Goal: Information Seeking & Learning: Learn about a topic

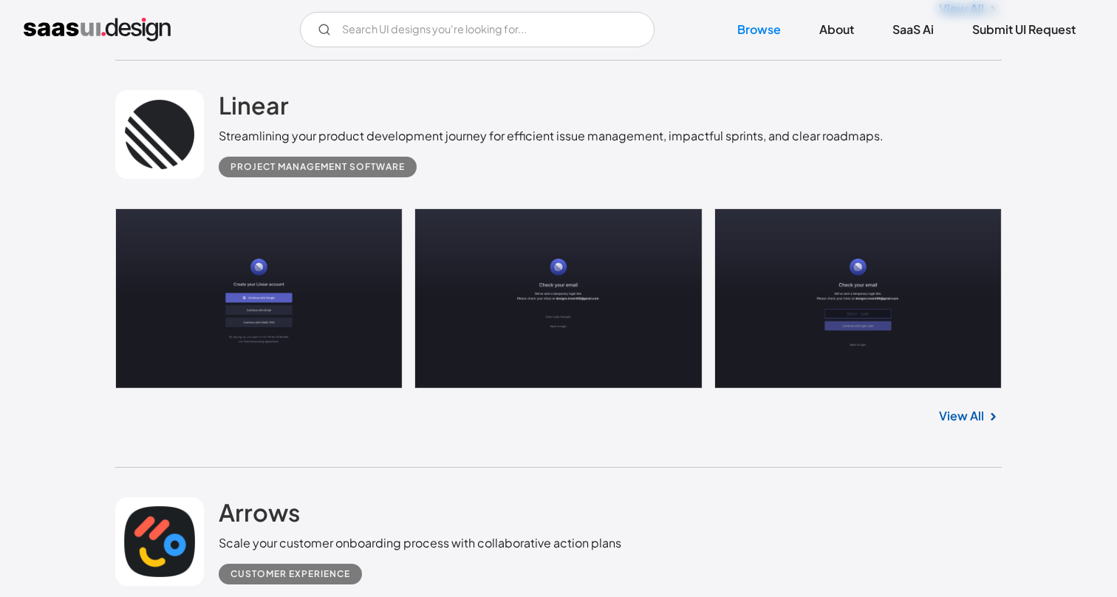
scroll to position [793, 0]
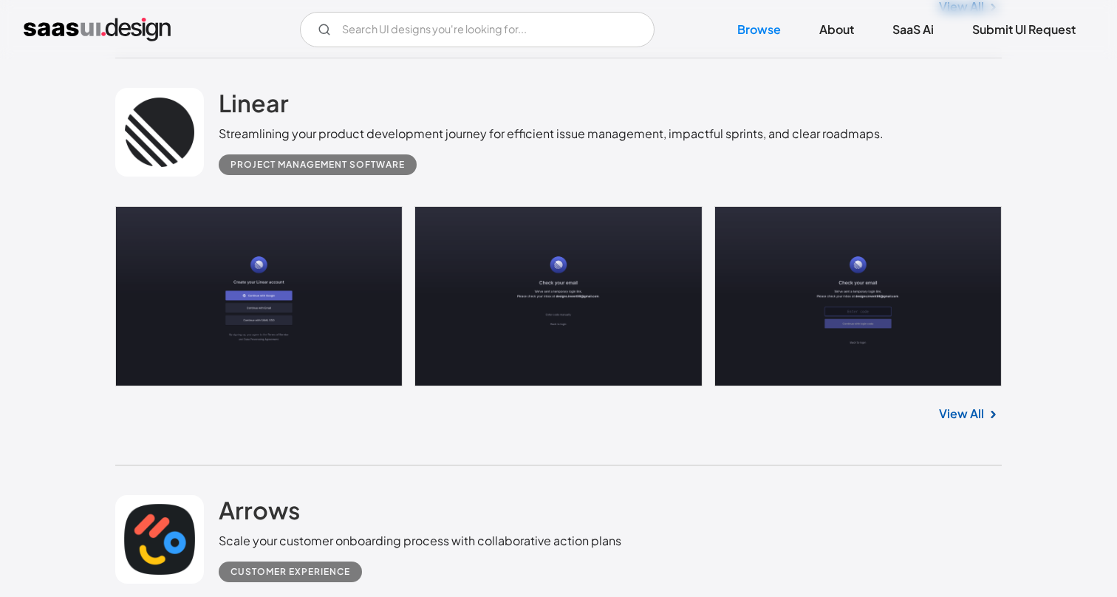
click at [958, 413] on link "View All" at bounding box center [961, 414] width 45 height 18
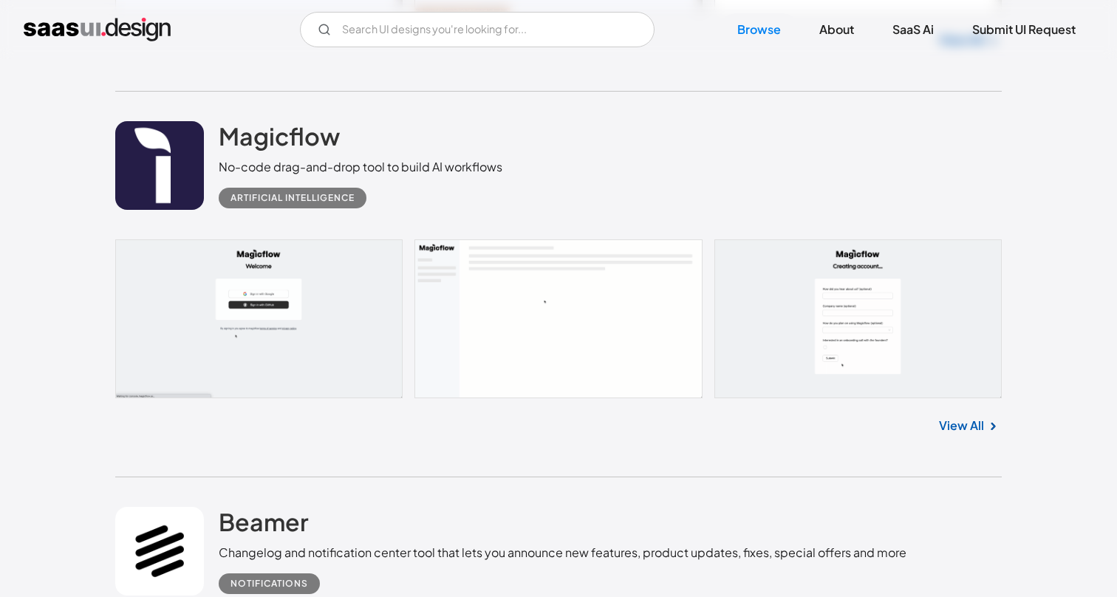
scroll to position [1583, 0]
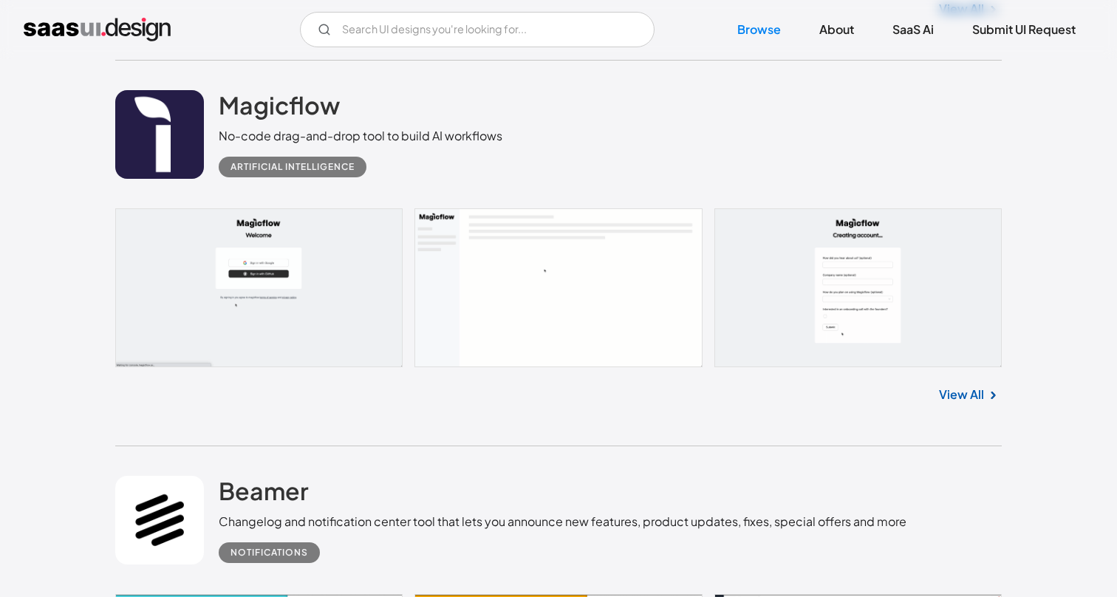
click at [962, 403] on link "View All" at bounding box center [961, 395] width 45 height 18
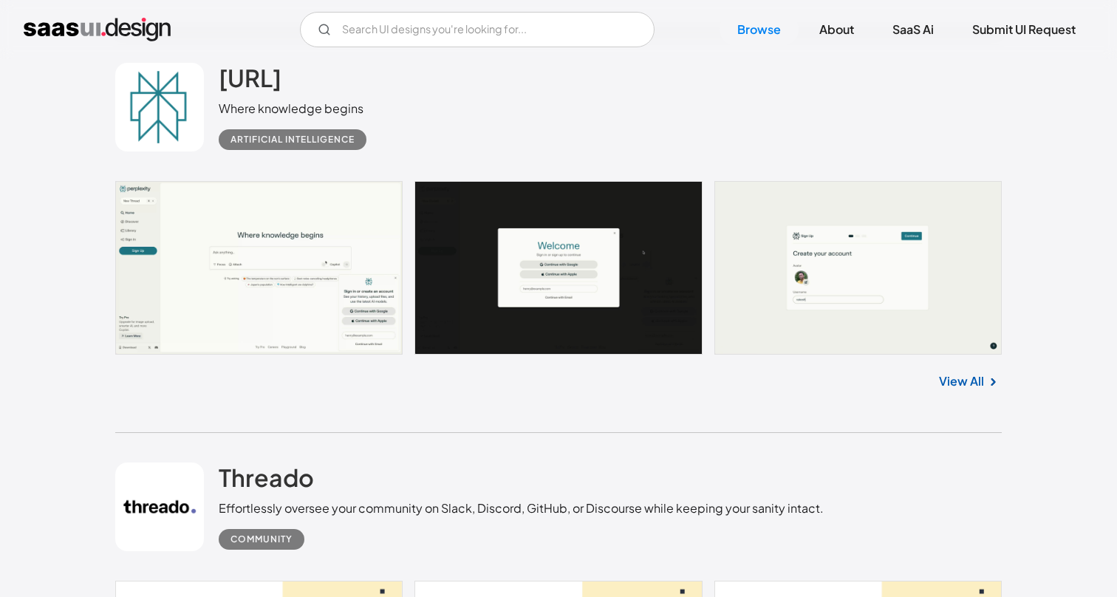
scroll to position [2745, 0]
click at [287, 324] on link at bounding box center [558, 267] width 886 height 174
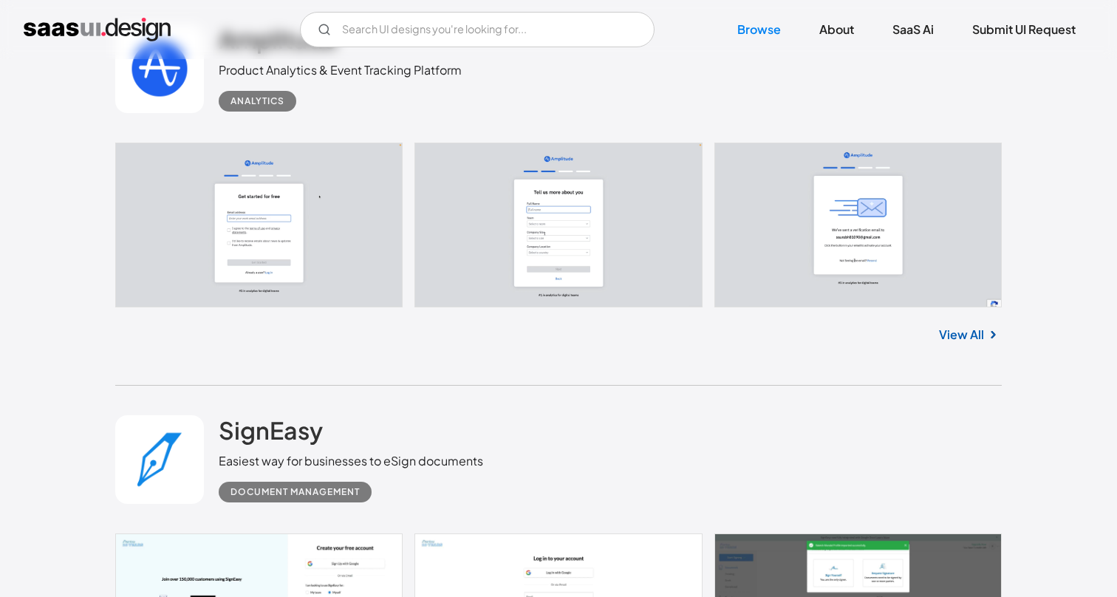
scroll to position [3933, 0]
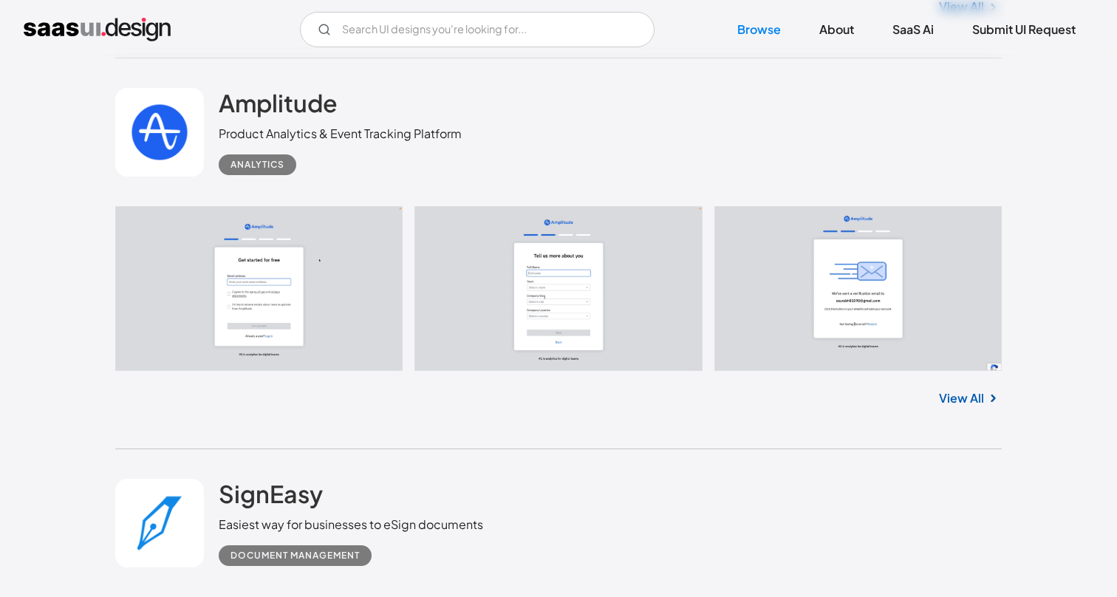
click at [969, 397] on link "View All" at bounding box center [961, 398] width 45 height 18
click at [496, 32] on input "Email Form" at bounding box center [477, 29] width 355 height 35
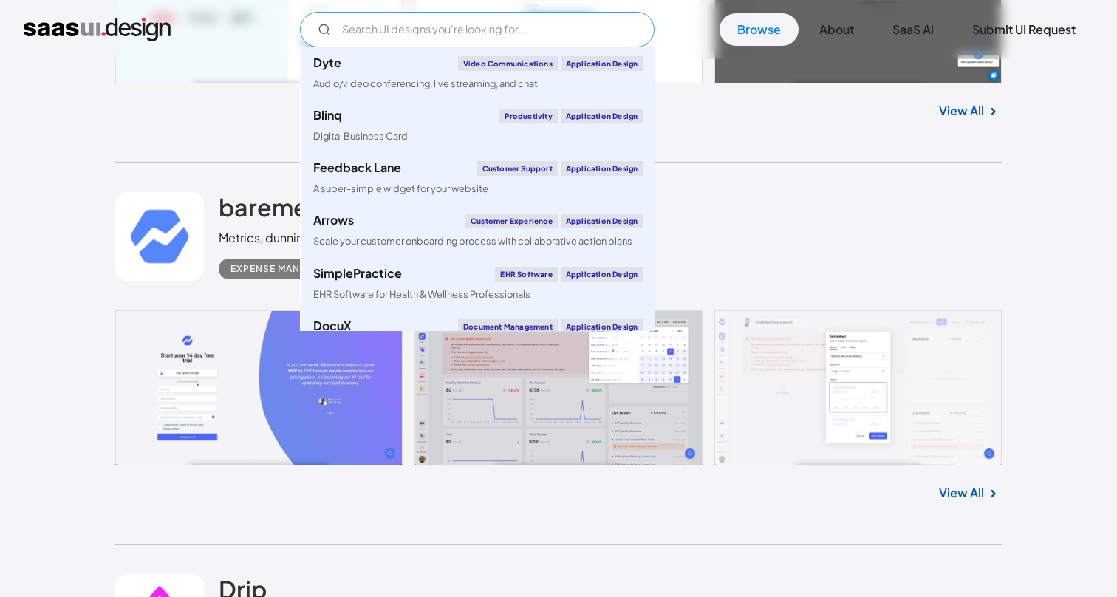
scroll to position [4613, 0]
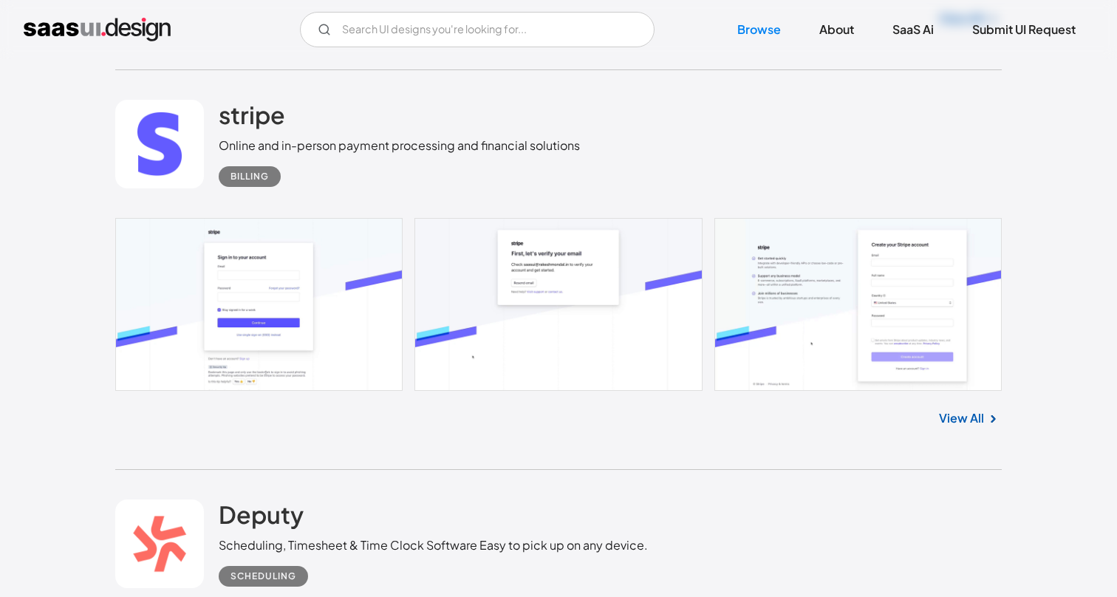
scroll to position [5843, 0]
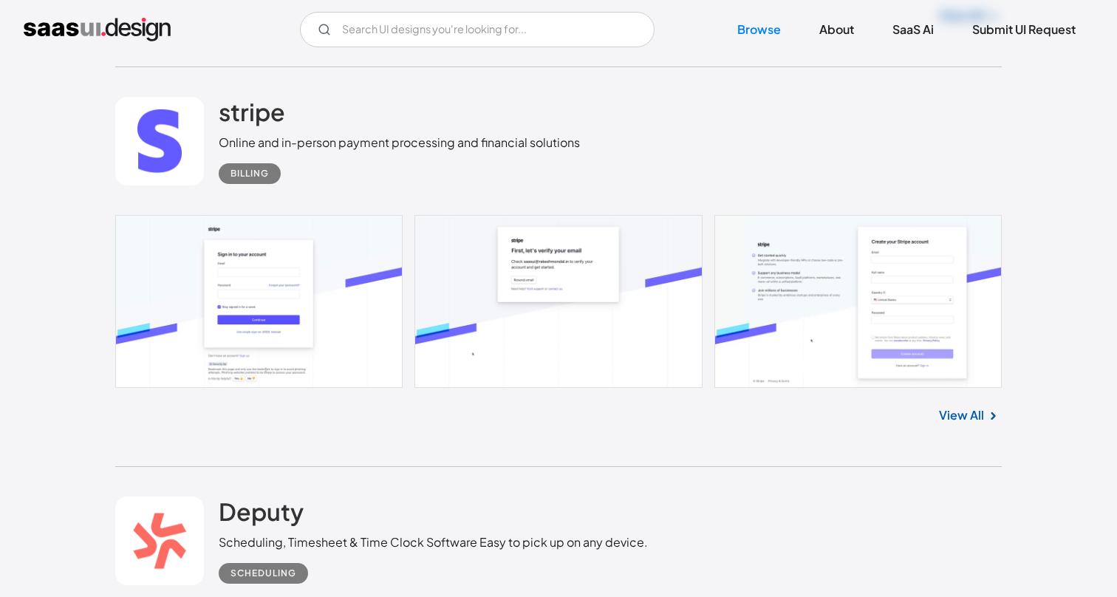
click at [926, 422] on div "View All" at bounding box center [558, 412] width 886 height 49
click at [954, 424] on link "View All" at bounding box center [961, 415] width 45 height 18
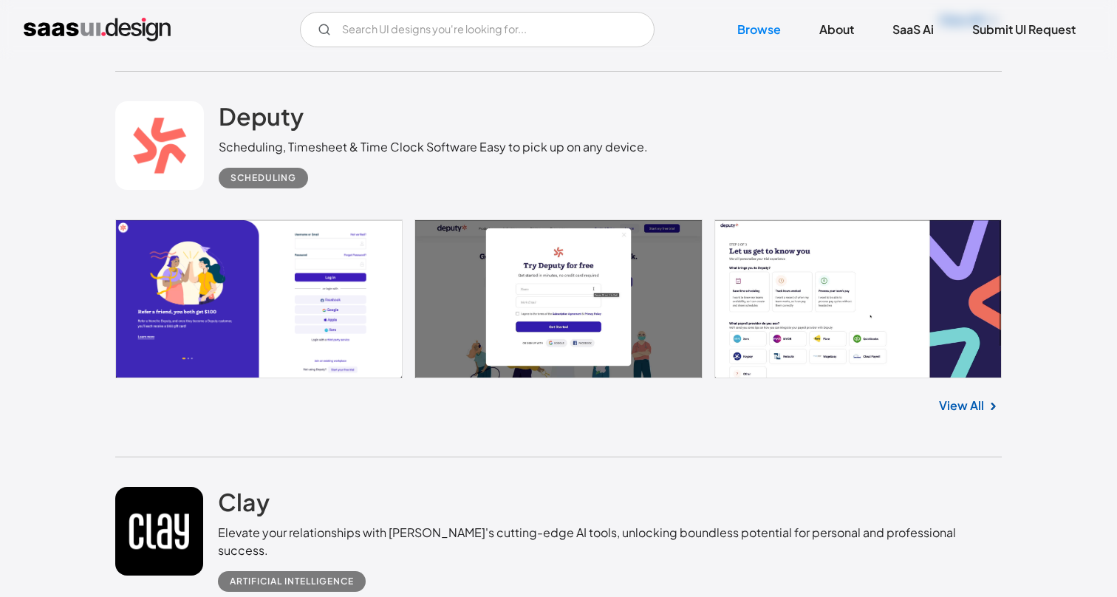
scroll to position [6238, 0]
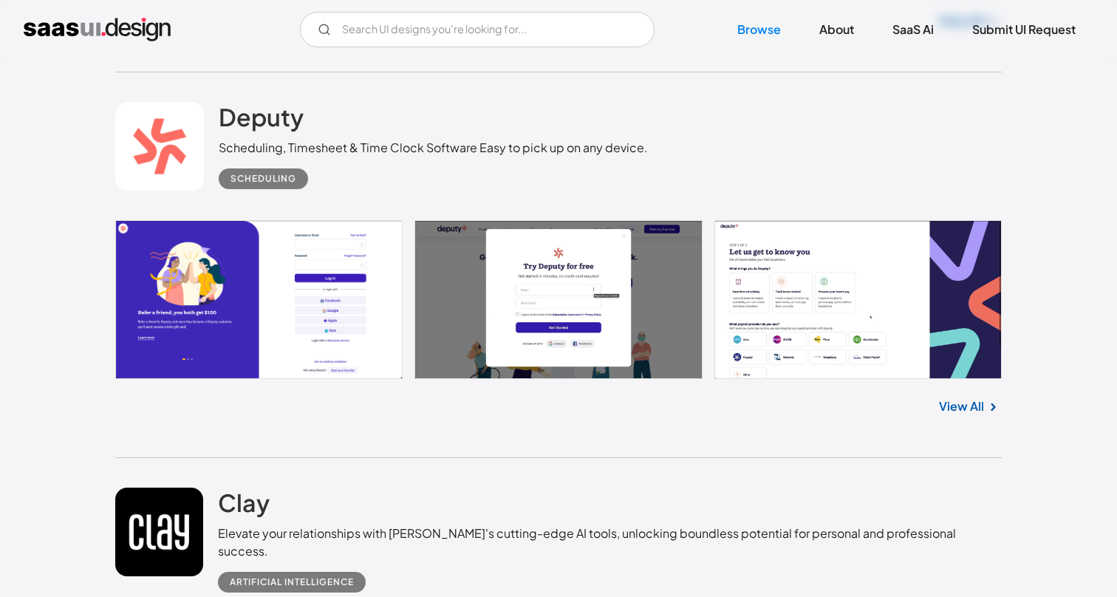
click at [976, 415] on link "View All" at bounding box center [961, 406] width 45 height 18
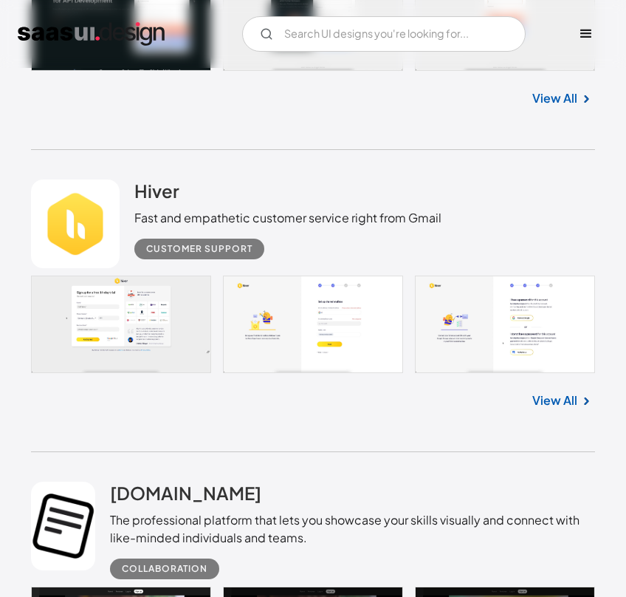
scroll to position [6919, 0]
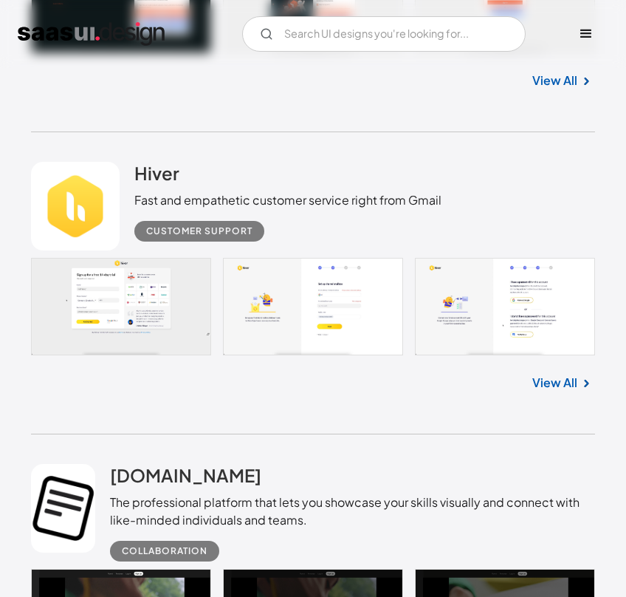
click at [550, 390] on link "View All" at bounding box center [555, 383] width 45 height 18
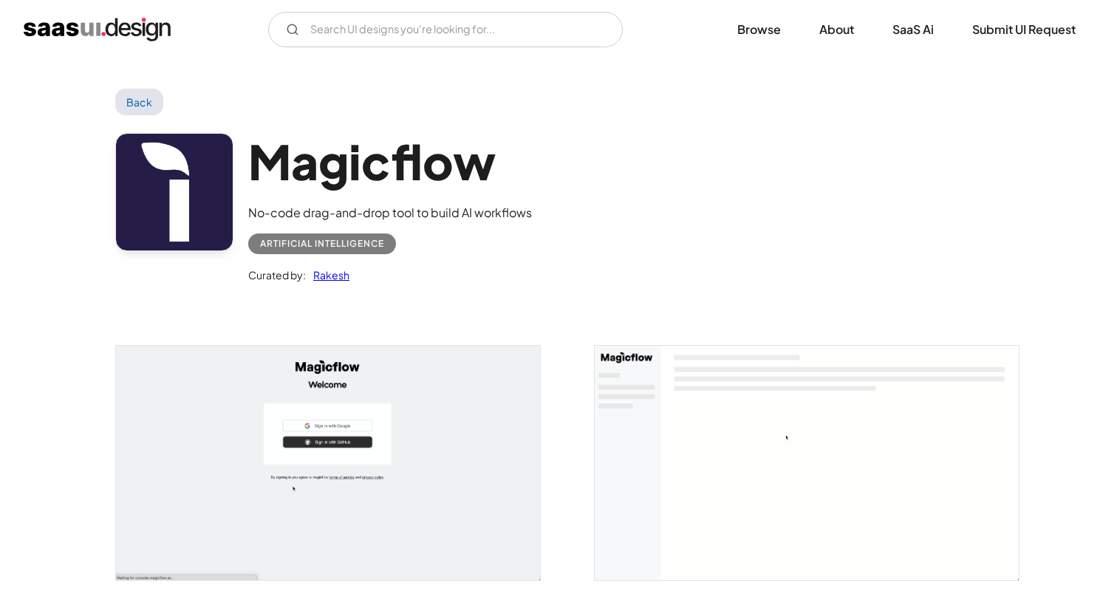
click at [130, 92] on link "Back" at bounding box center [139, 102] width 48 height 27
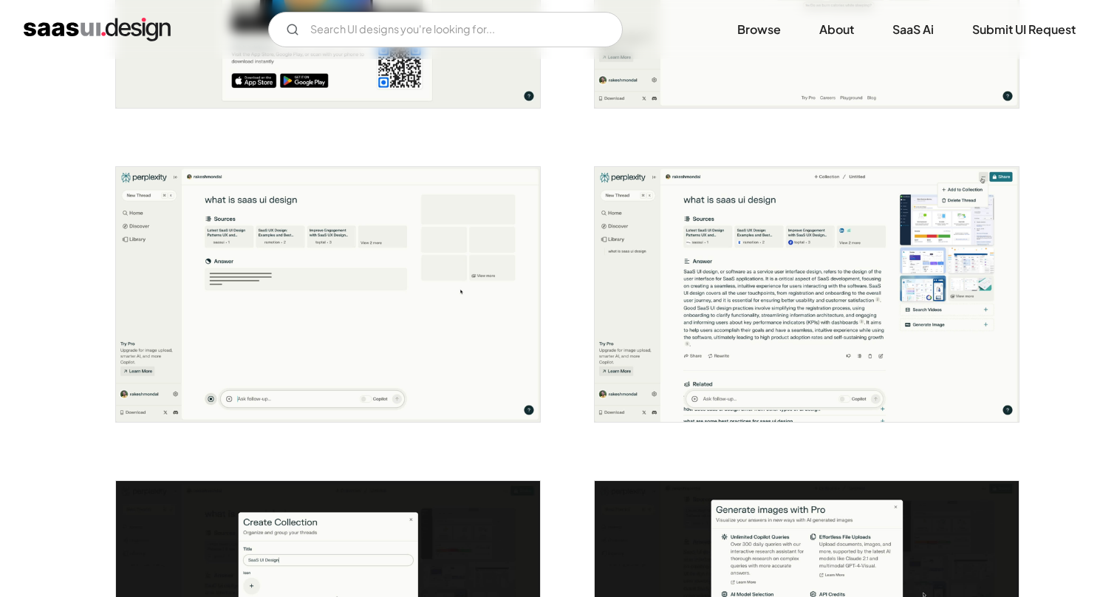
scroll to position [1434, 0]
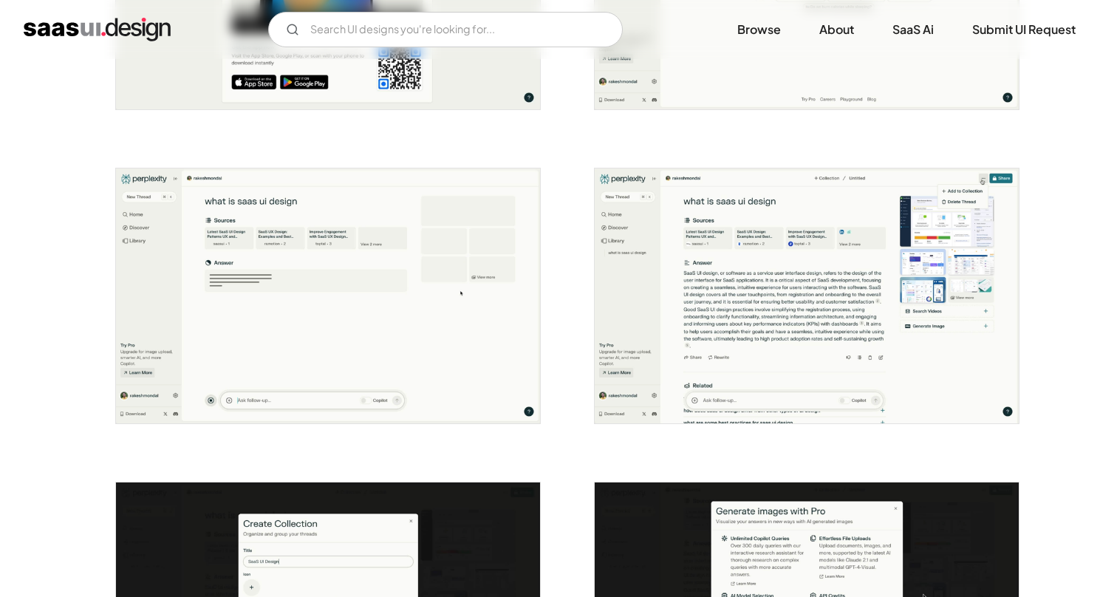
click at [358, 309] on img "open lightbox" at bounding box center [328, 295] width 424 height 255
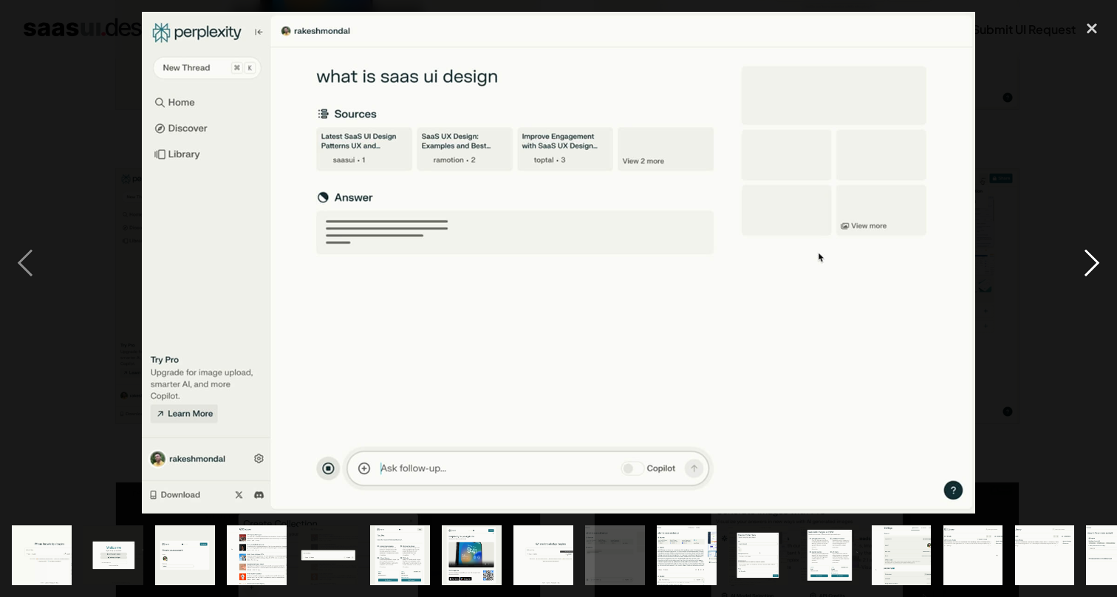
click at [1089, 279] on div "next image" at bounding box center [1092, 263] width 50 height 502
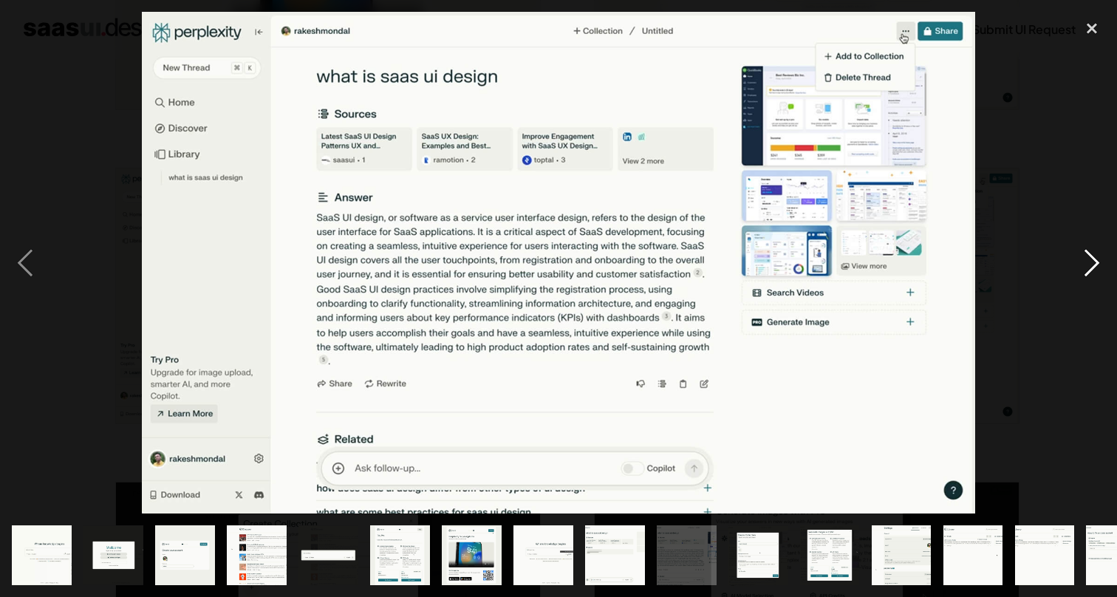
click at [1089, 279] on div "next image" at bounding box center [1092, 263] width 50 height 502
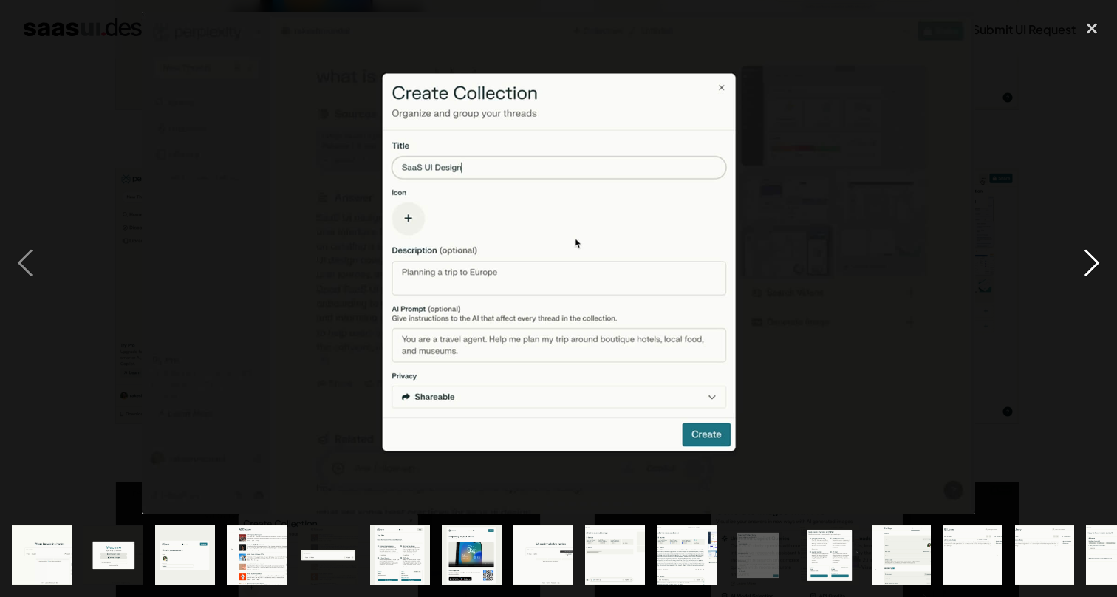
click at [1089, 279] on div "next image" at bounding box center [1092, 263] width 50 height 502
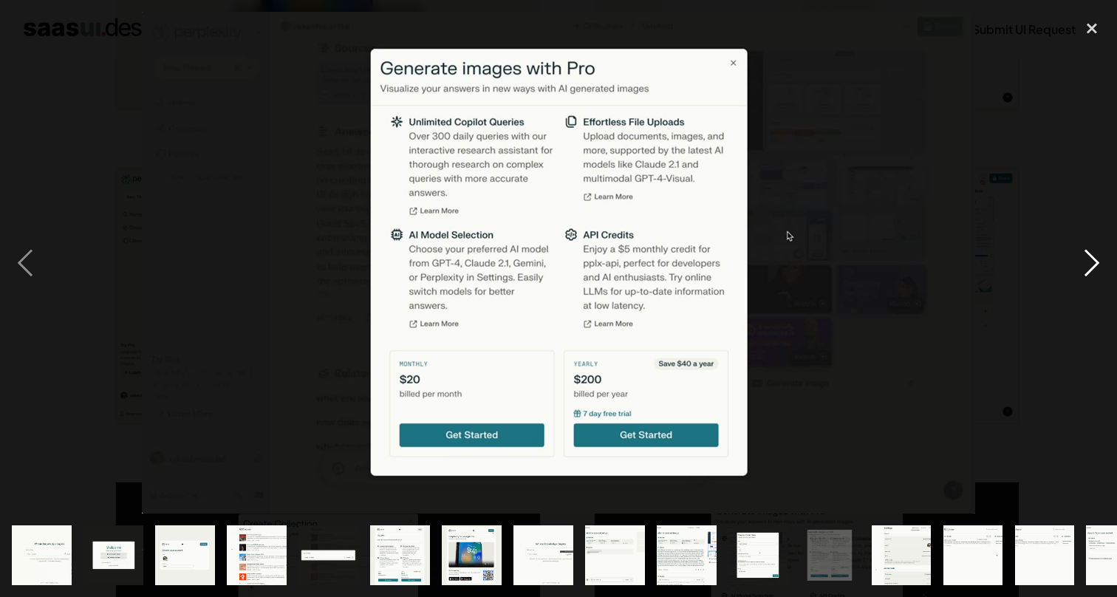
click at [1089, 279] on div "next image" at bounding box center [1092, 263] width 50 height 502
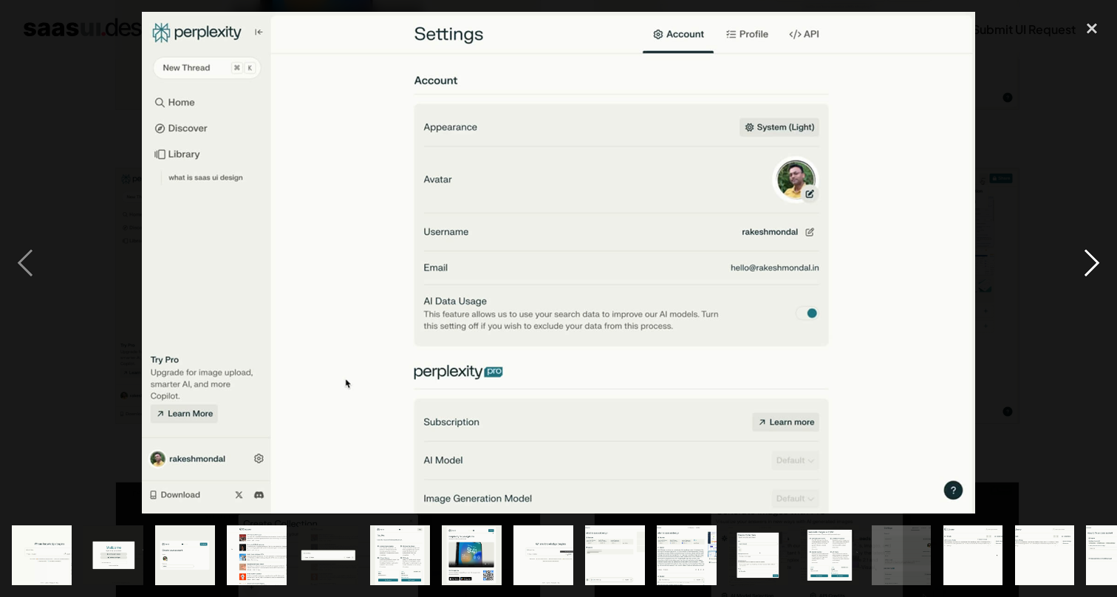
click at [1089, 279] on div "next image" at bounding box center [1092, 263] width 50 height 502
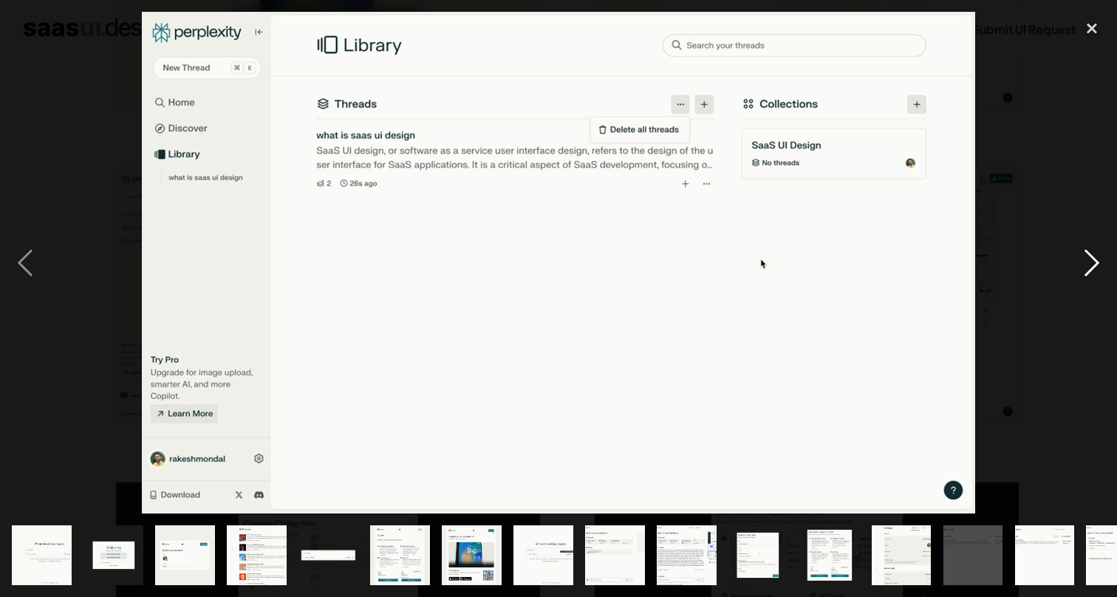
click at [1089, 279] on div "next image" at bounding box center [1092, 263] width 50 height 502
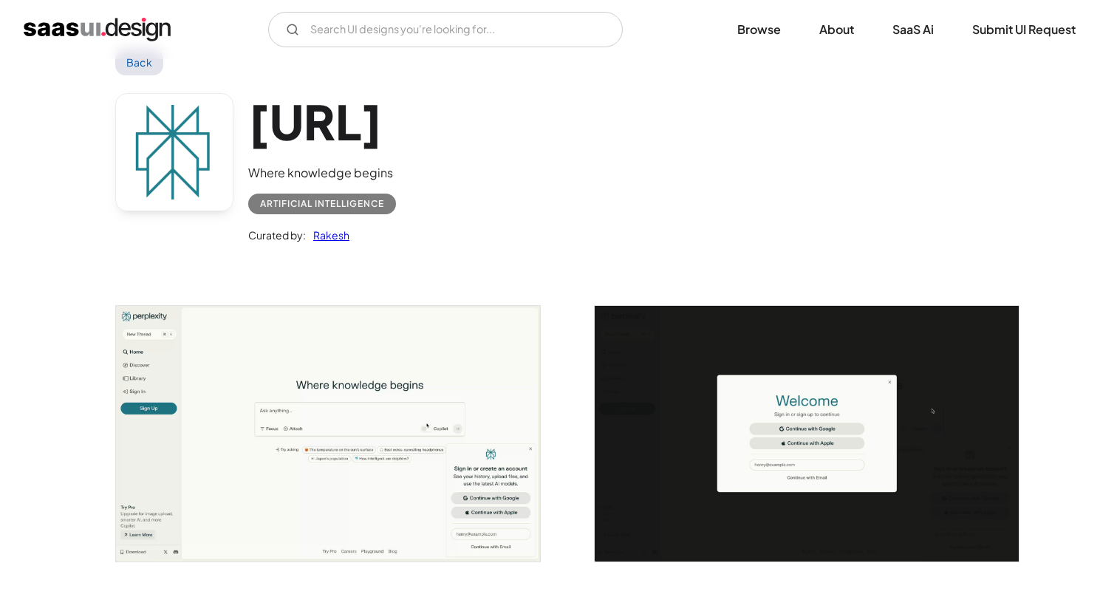
scroll to position [38, 0]
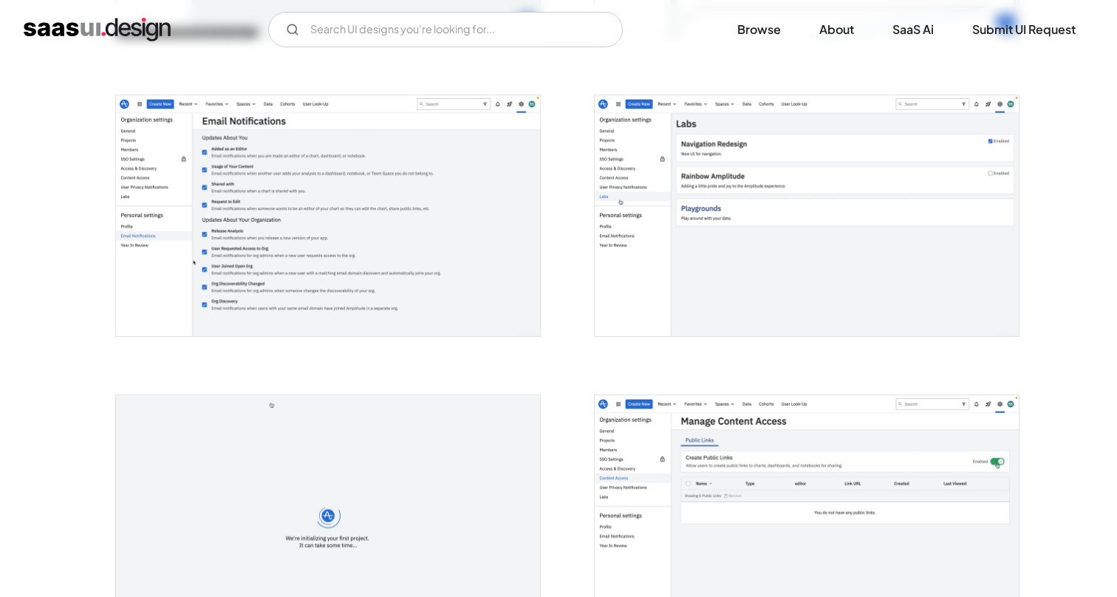
scroll to position [2057, 0]
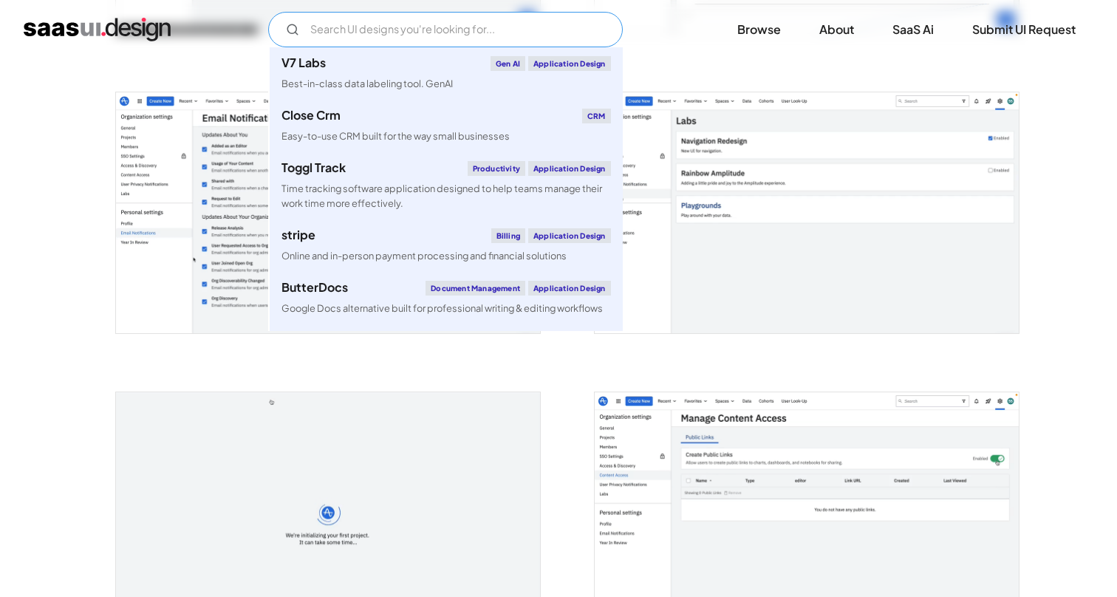
click at [459, 41] on input "Email Form" at bounding box center [445, 29] width 355 height 35
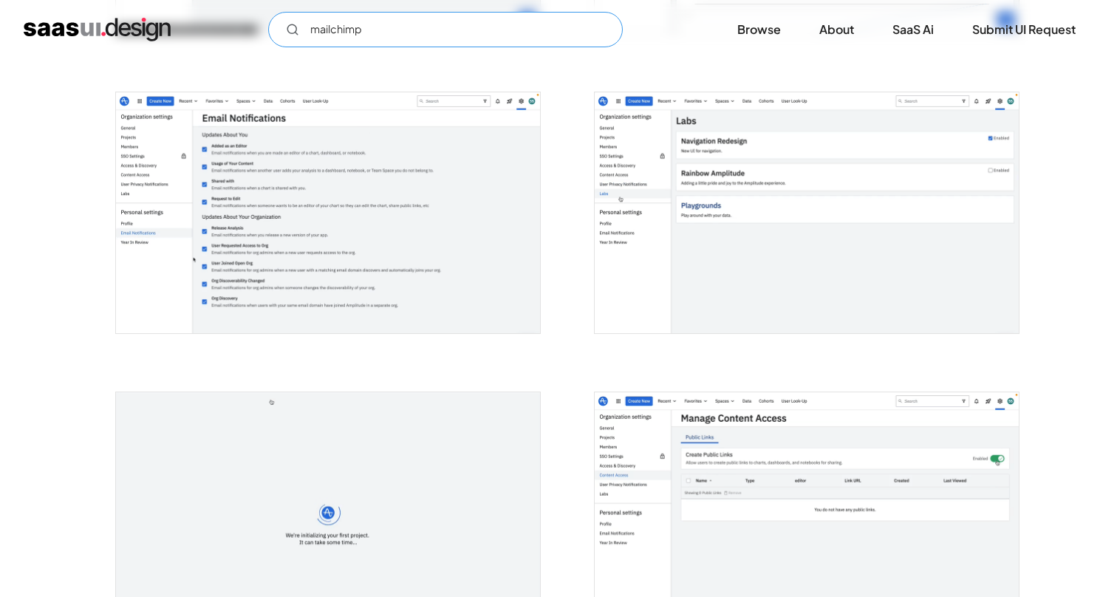
type input "mailchimp"
click at [670, 46] on div "mailchimp Not found ! Thank you! Your submission has been received! Oops! Somet…" at bounding box center [559, 29] width 1070 height 35
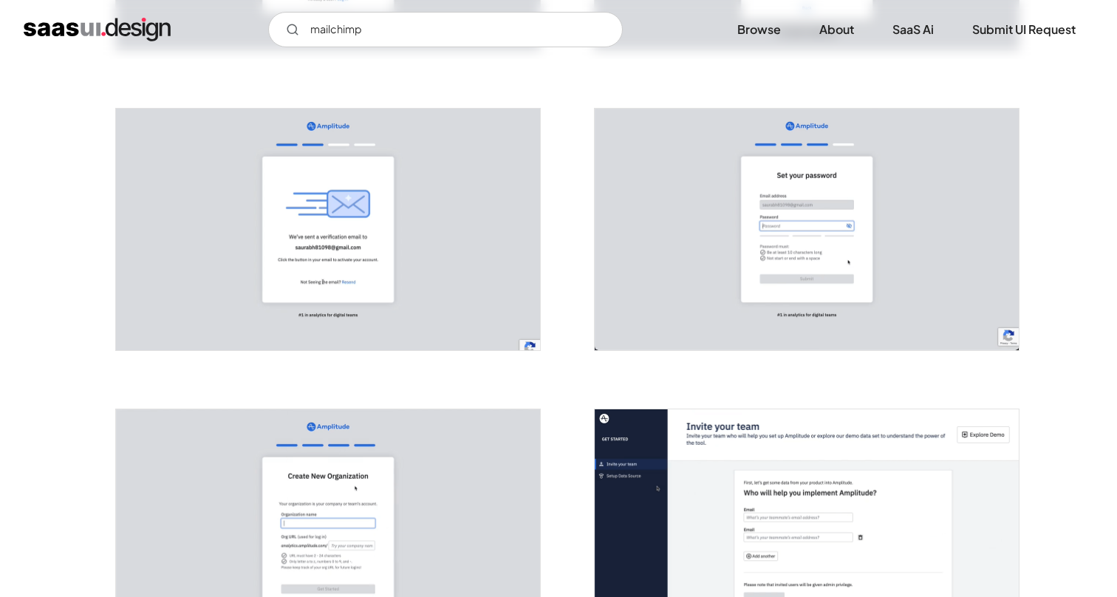
scroll to position [0, 0]
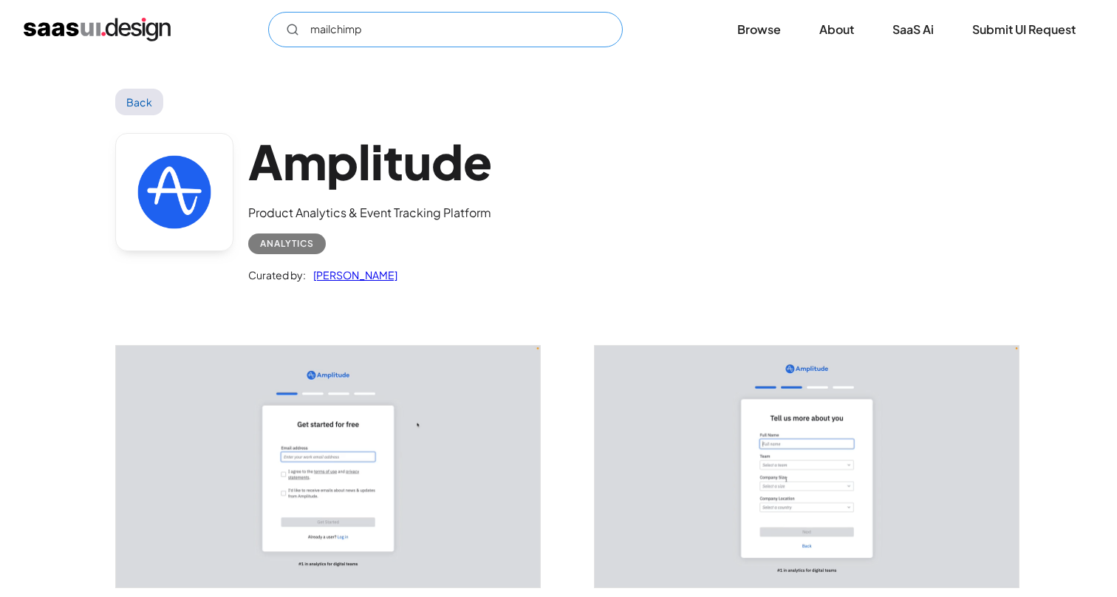
click at [518, 32] on input "mailchimp" at bounding box center [445, 29] width 355 height 35
click at [143, 106] on link "Back" at bounding box center [139, 102] width 48 height 27
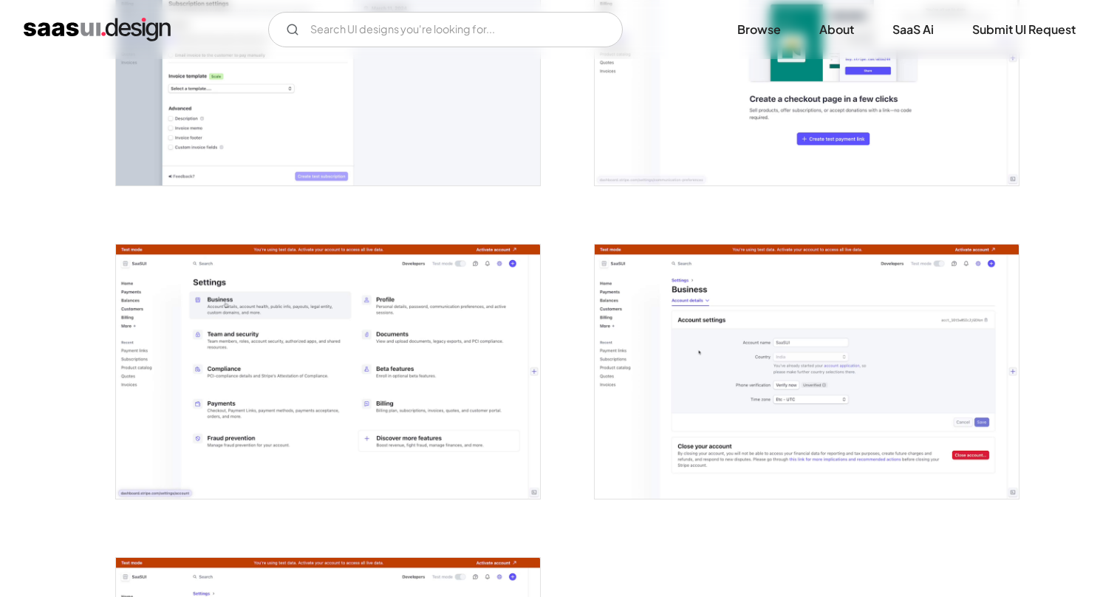
scroll to position [3542, 0]
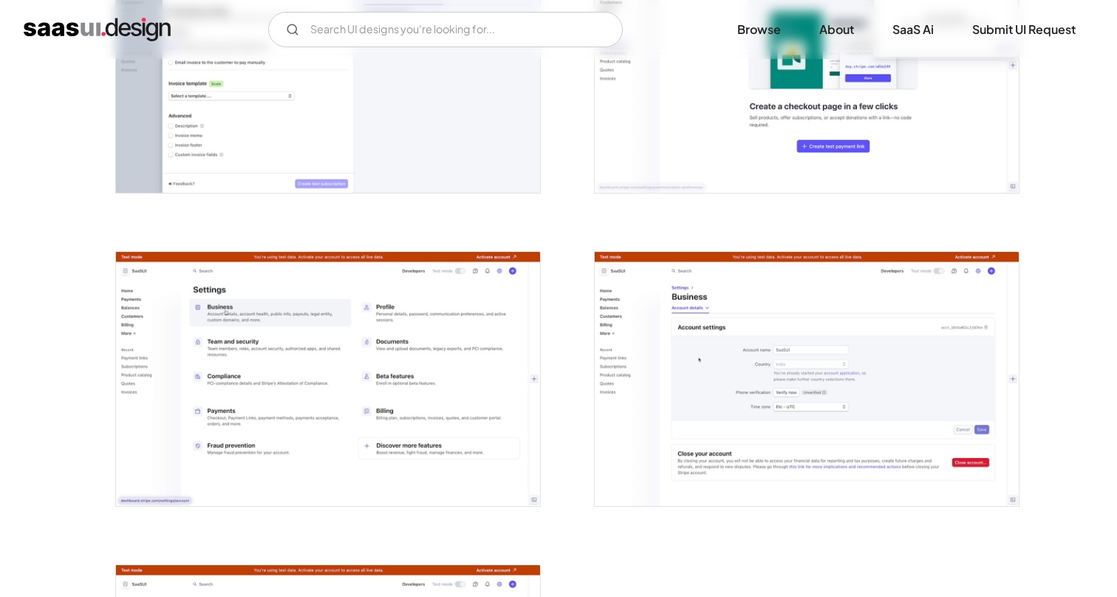
click at [344, 410] on img "open lightbox" at bounding box center [328, 379] width 424 height 254
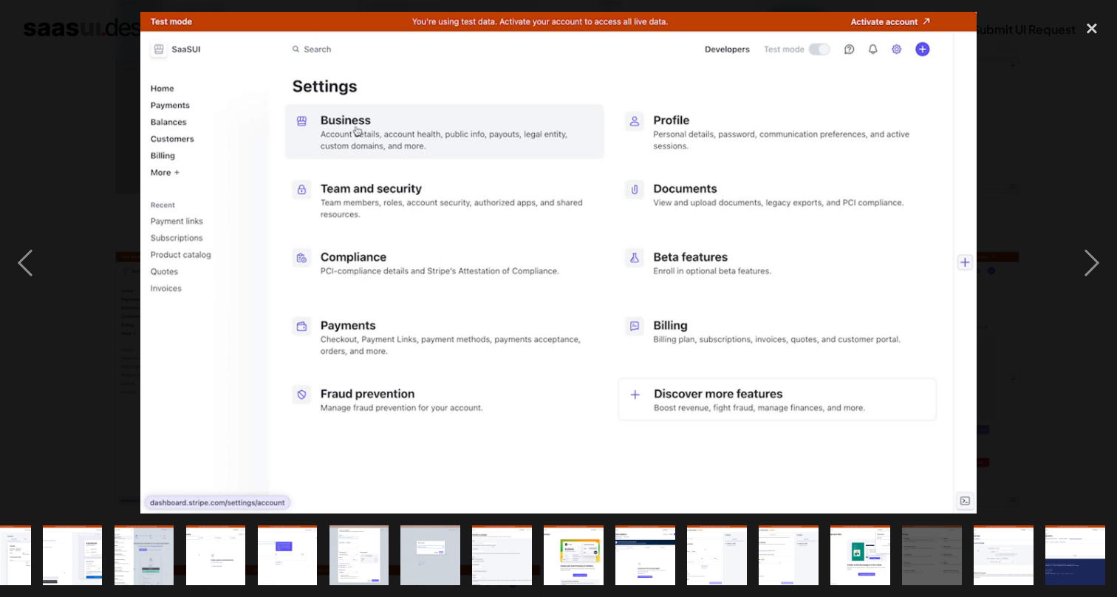
scroll to position [0, 685]
click at [1098, 27] on div "close lightbox" at bounding box center [1092, 28] width 50 height 32
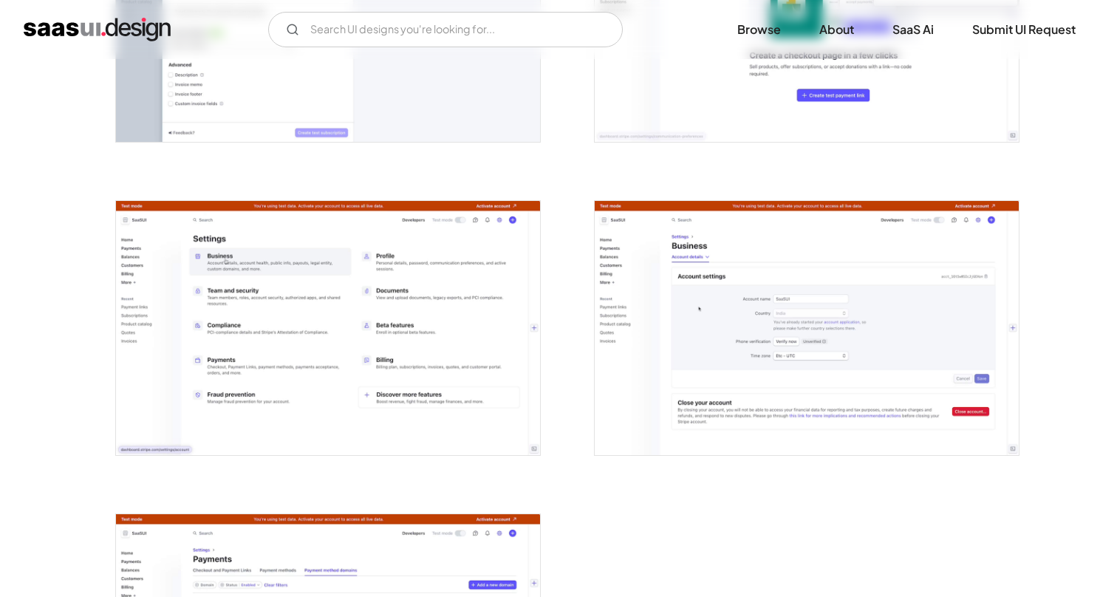
scroll to position [3587, 0]
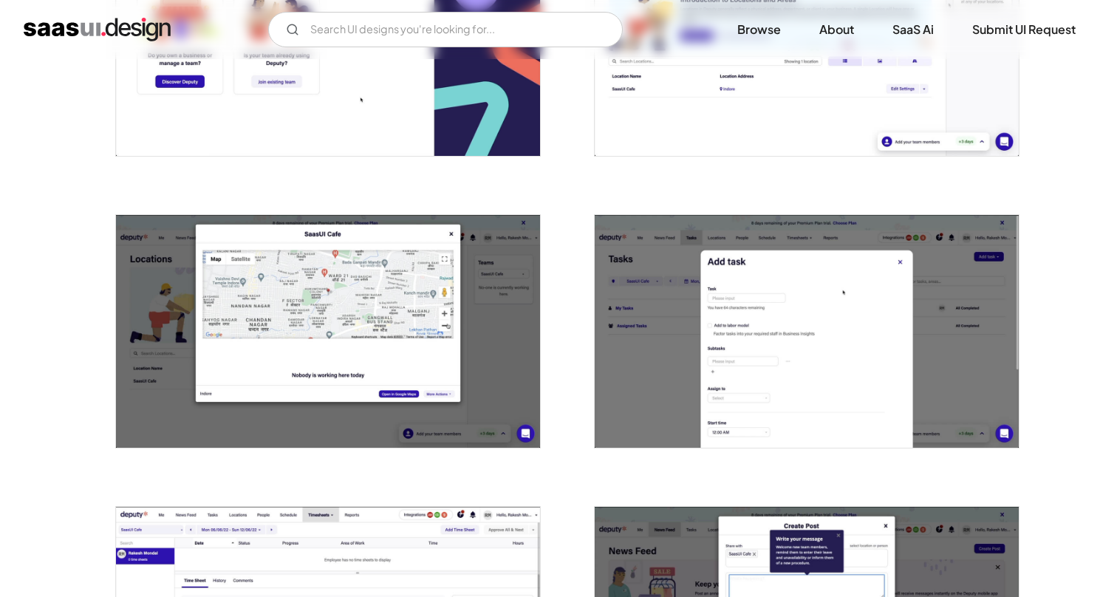
scroll to position [499, 0]
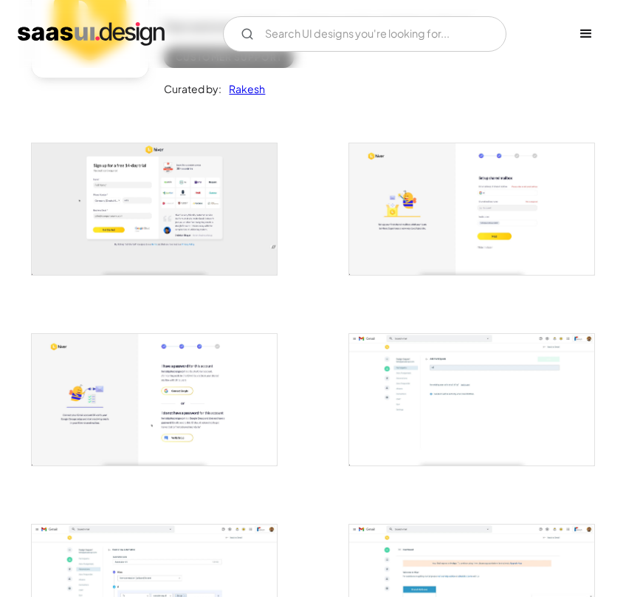
scroll to position [181, 0]
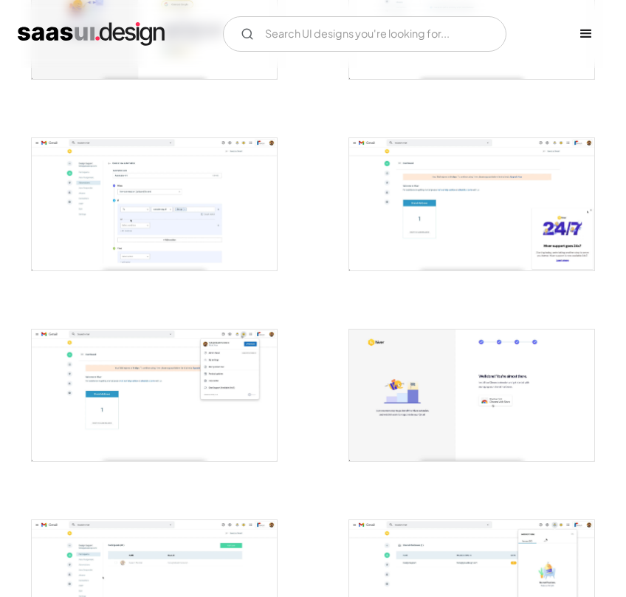
scroll to position [610, 0]
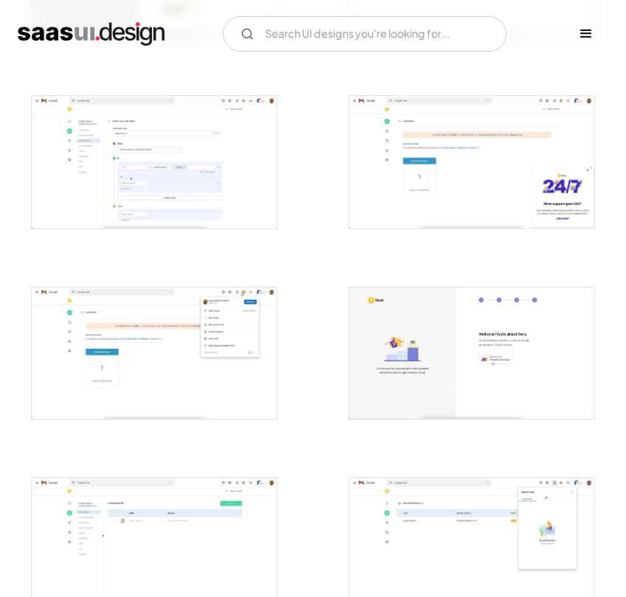
click at [191, 178] on img "open lightbox" at bounding box center [154, 161] width 245 height 131
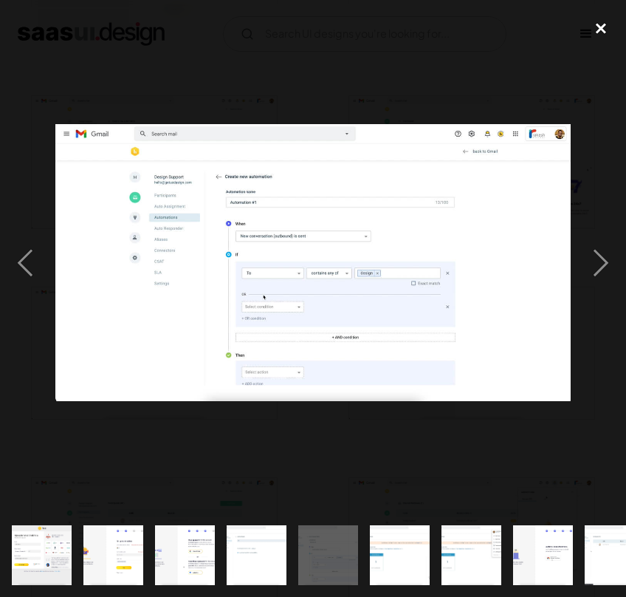
click at [605, 30] on div "close lightbox" at bounding box center [601, 28] width 50 height 32
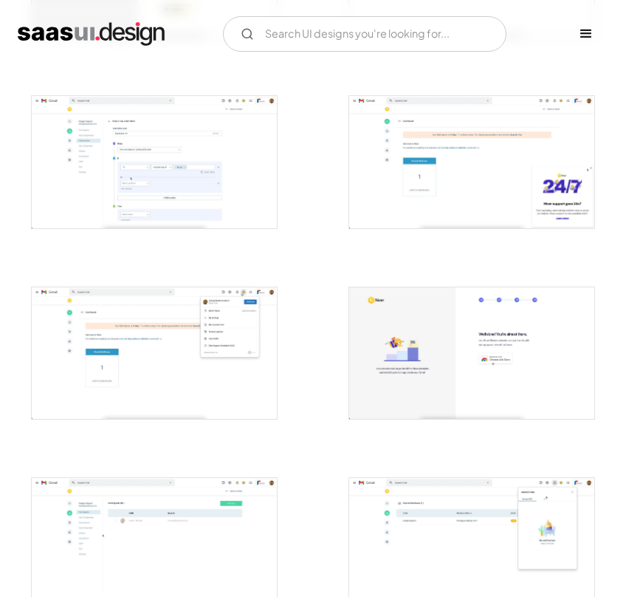
click at [181, 71] on div at bounding box center [154, 153] width 282 height 191
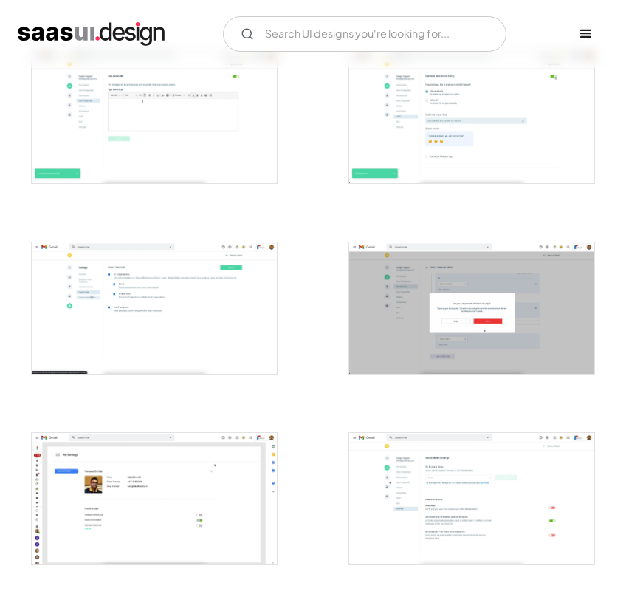
scroll to position [1420, 0]
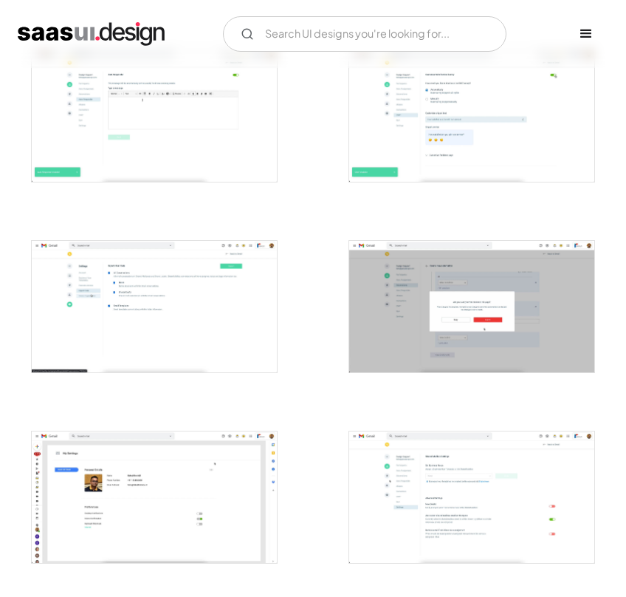
click at [313, 273] on div at bounding box center [313, 11] width 564 height 2290
click at [325, 351] on div at bounding box center [313, 11] width 564 height 2290
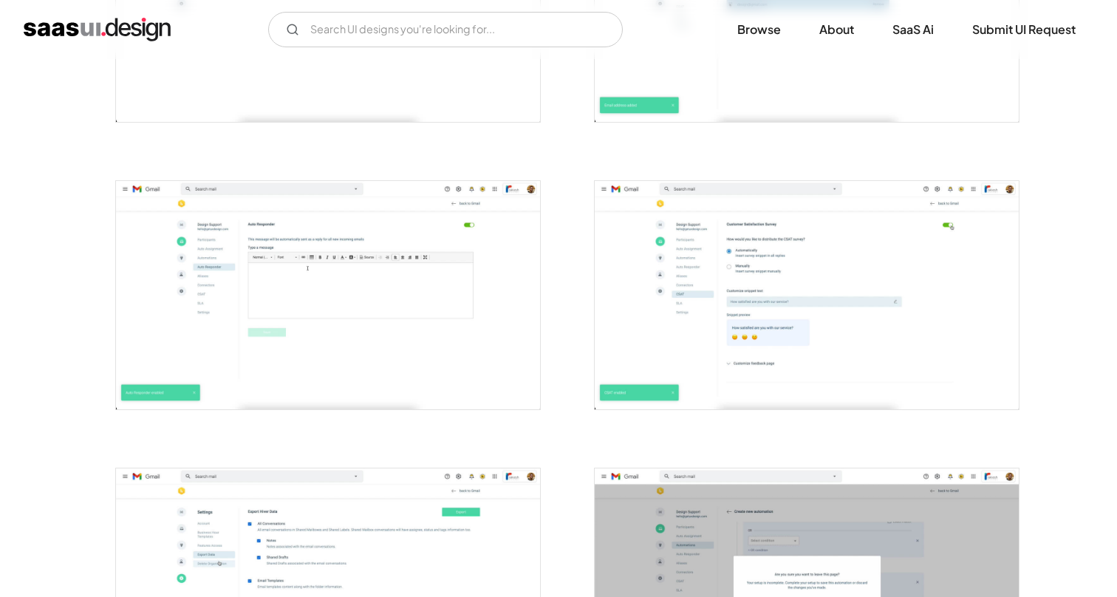
scroll to position [1934, 0]
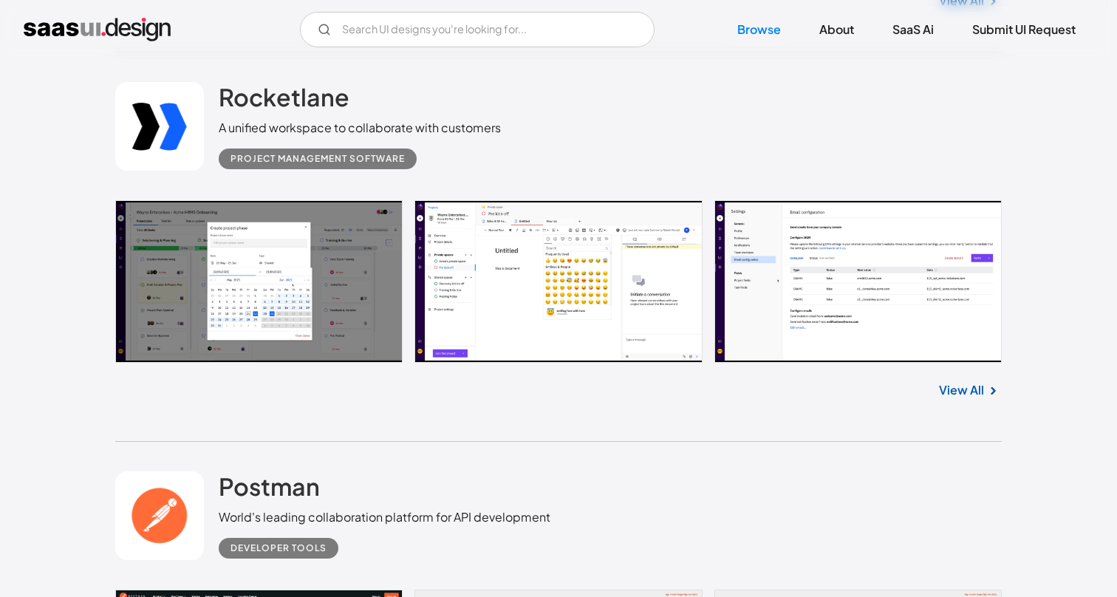
scroll to position [7837, 0]
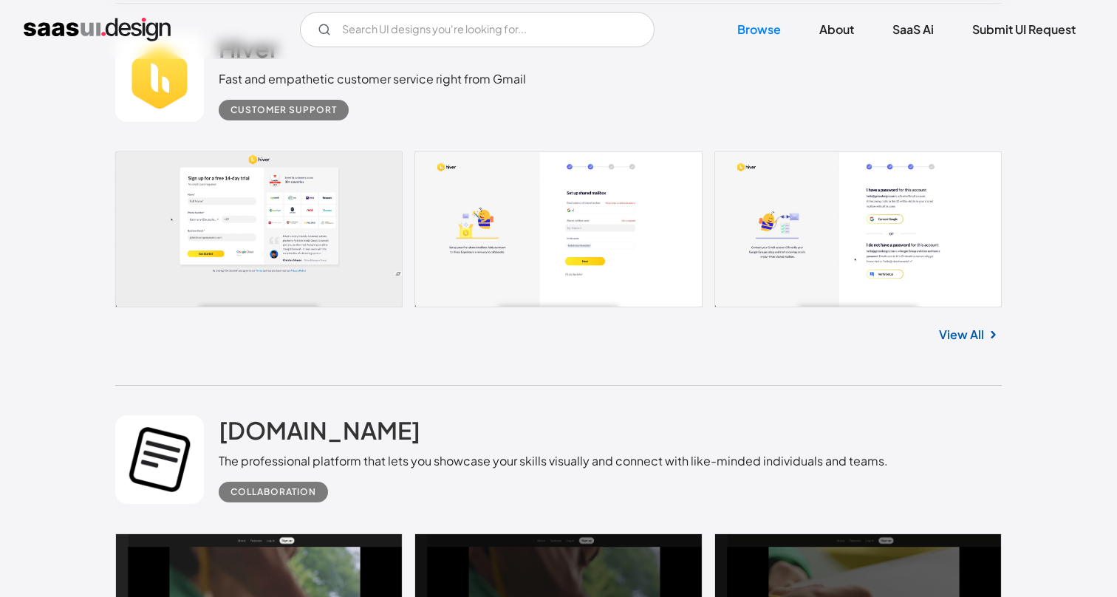
scroll to position [8671, 0]
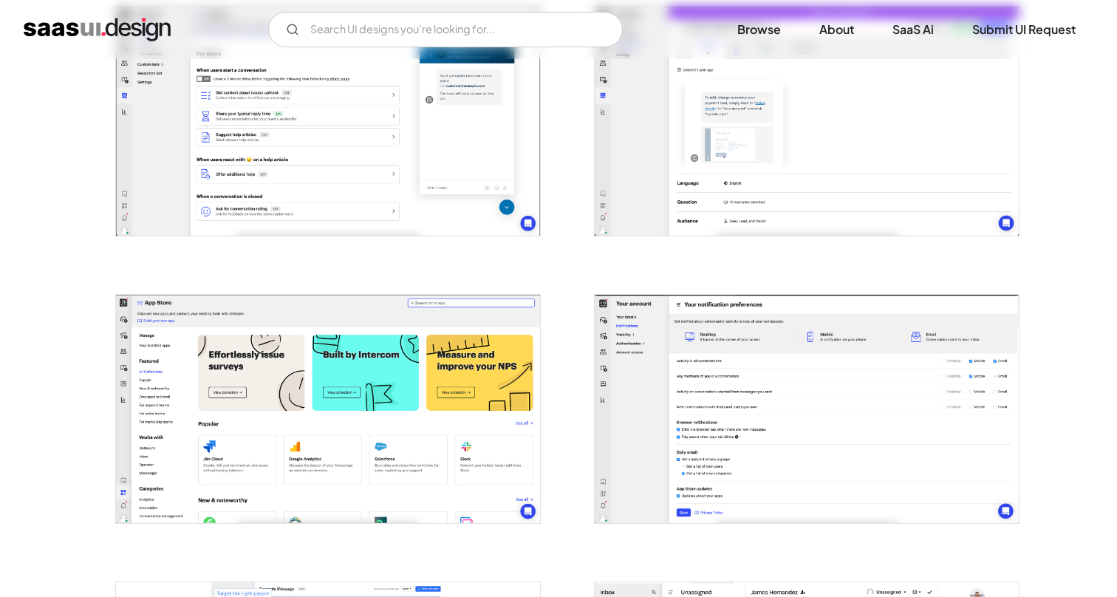
scroll to position [2359, 0]
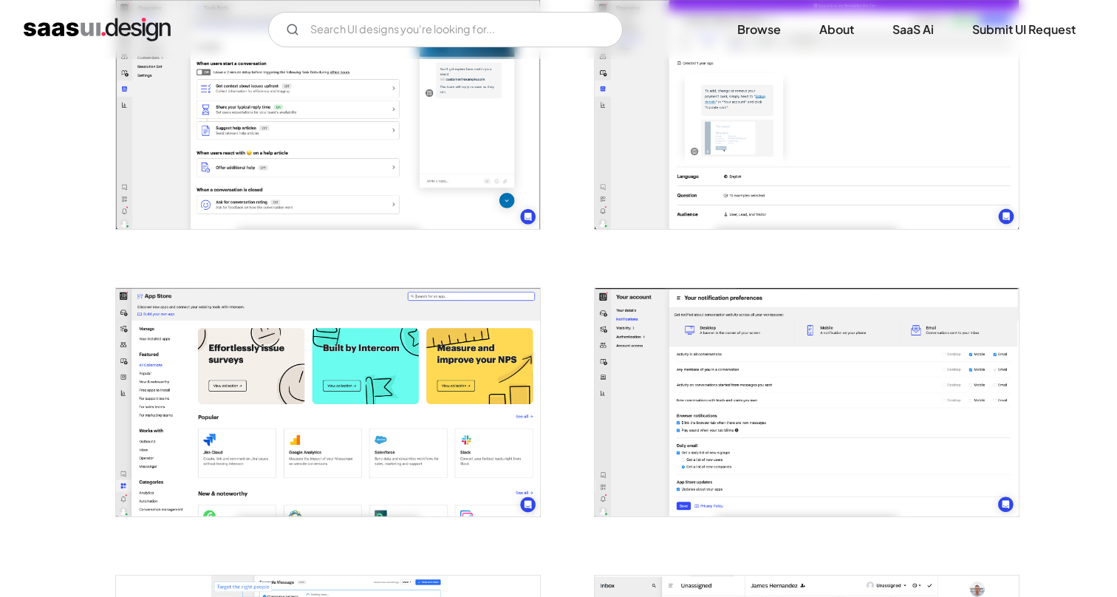
click at [418, 176] on img "open lightbox" at bounding box center [328, 114] width 424 height 228
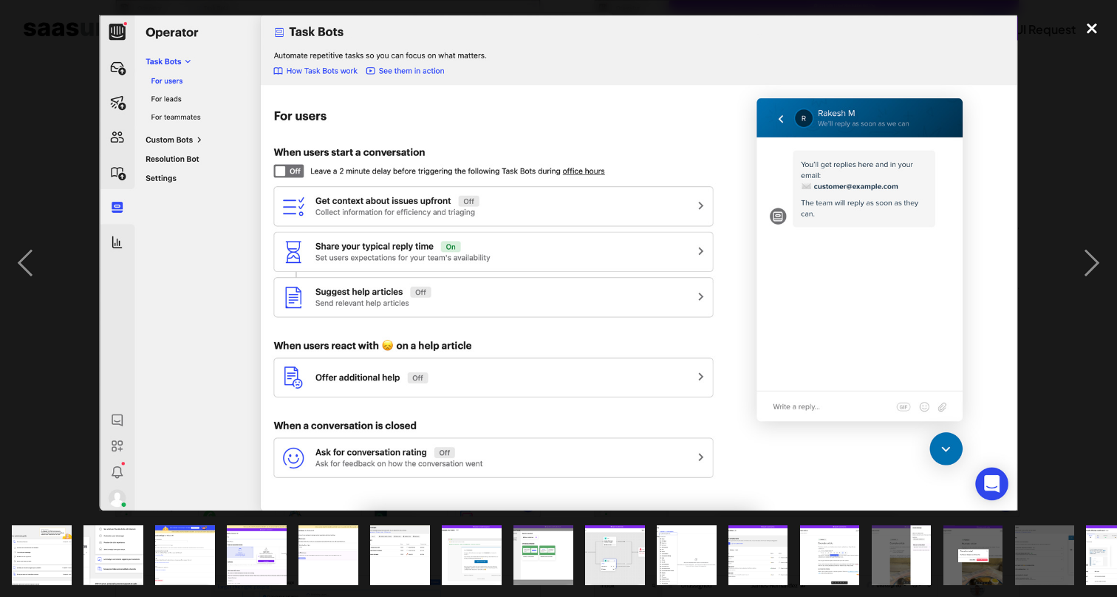
click at [1086, 38] on div "close lightbox" at bounding box center [1092, 28] width 50 height 32
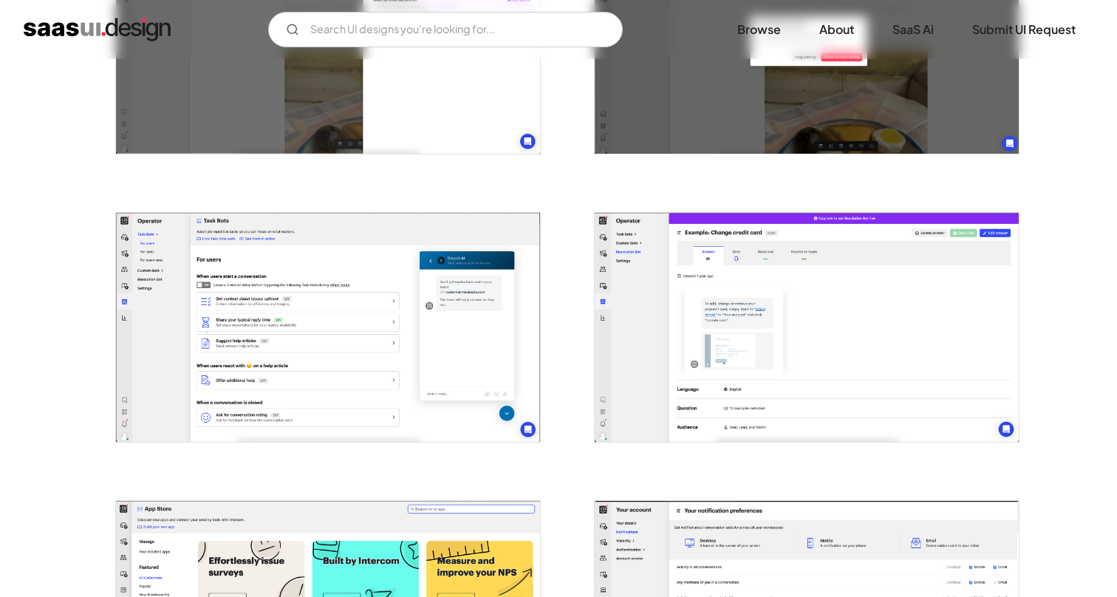
scroll to position [2131, 0]
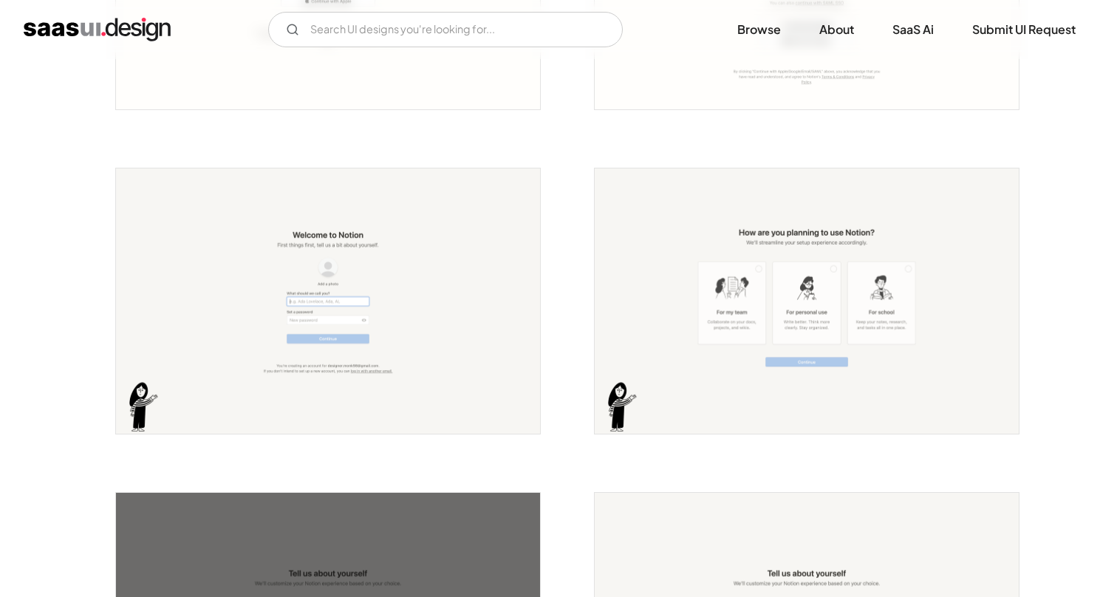
scroll to position [488, 0]
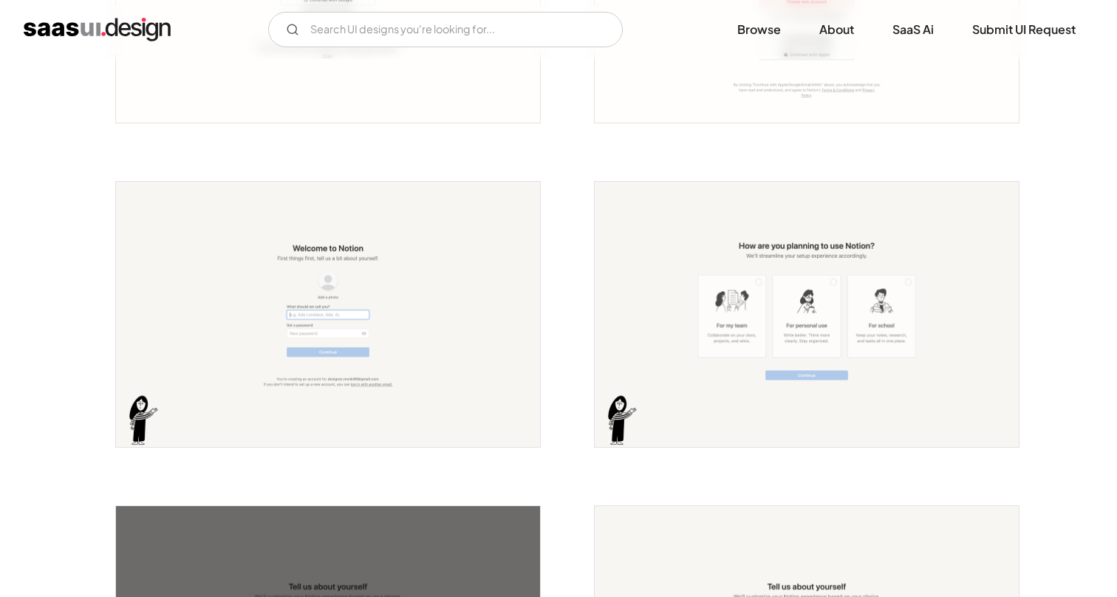
click at [816, 368] on img "open lightbox" at bounding box center [807, 314] width 424 height 265
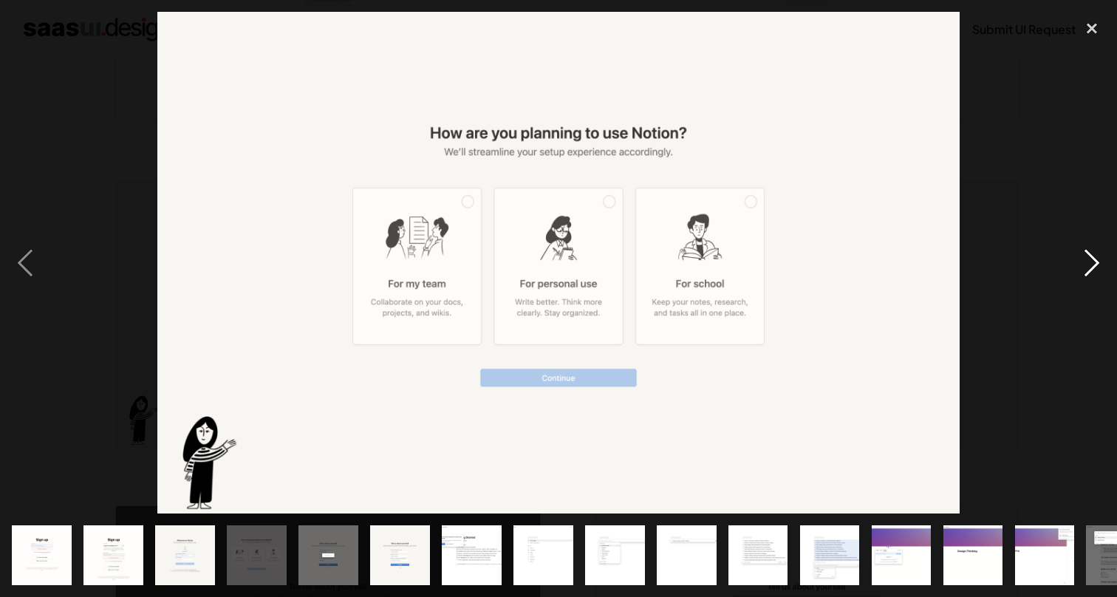
click at [1092, 266] on div "next image" at bounding box center [1092, 263] width 50 height 502
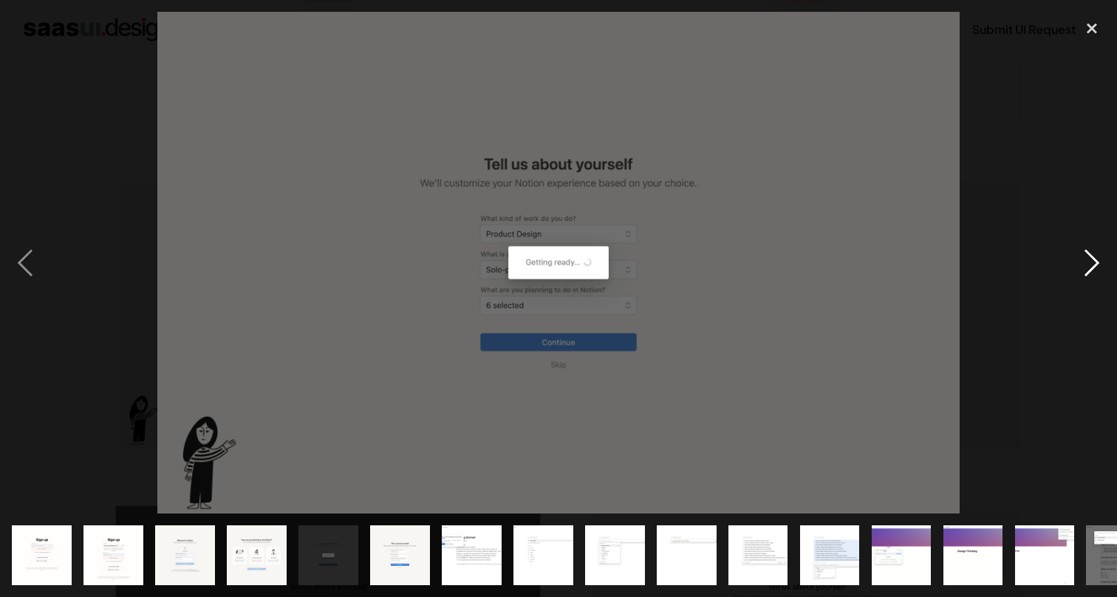
click at [1092, 266] on div "next image" at bounding box center [1092, 263] width 50 height 502
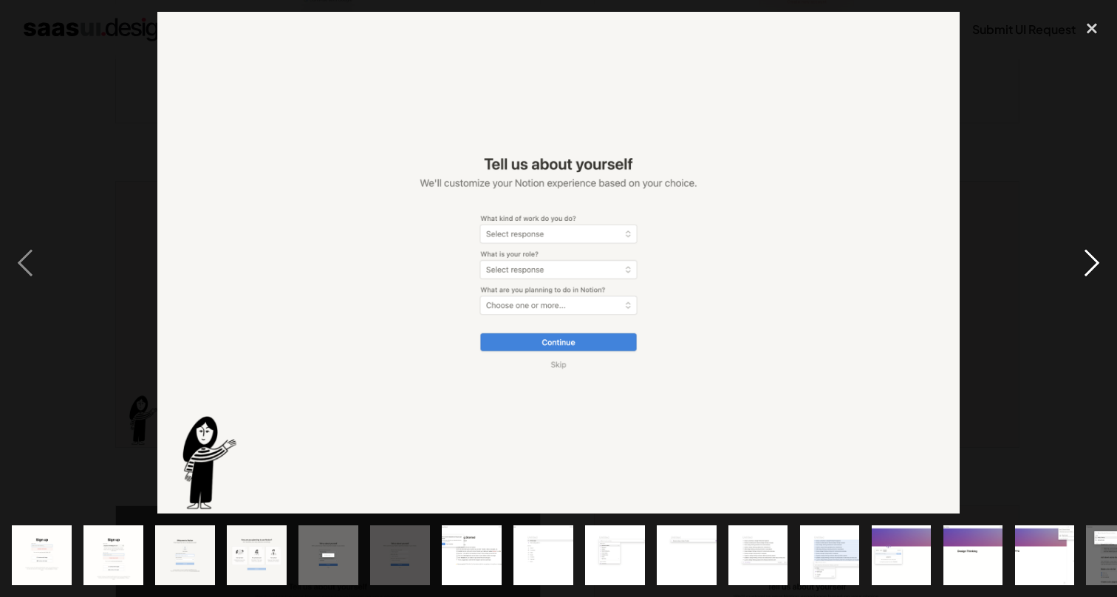
click at [1092, 266] on div "next image" at bounding box center [1092, 263] width 50 height 502
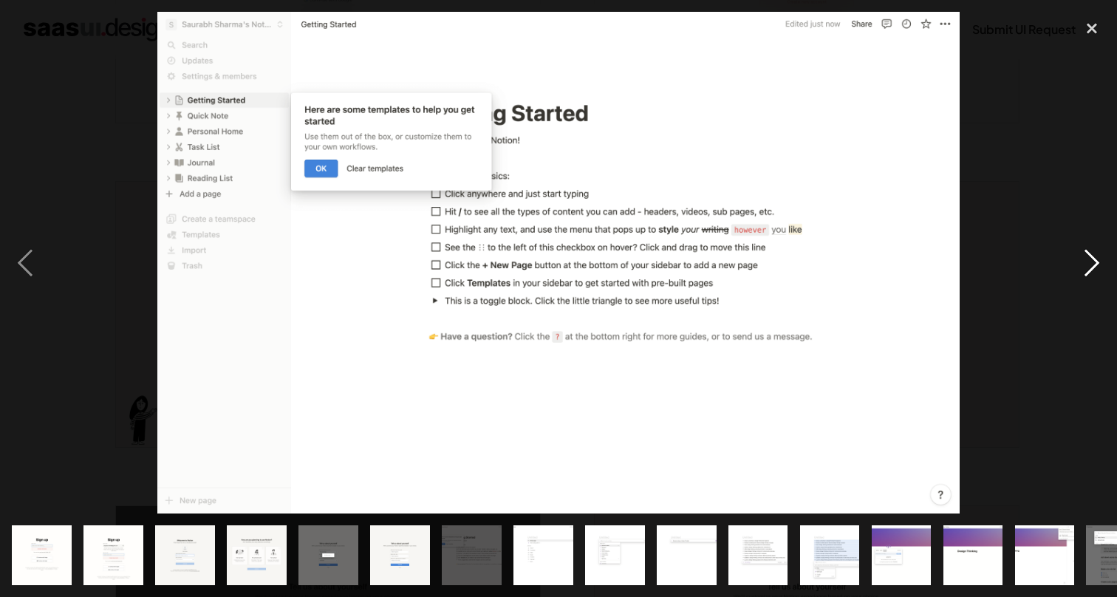
click at [1092, 266] on div "next image" at bounding box center [1092, 263] width 50 height 502
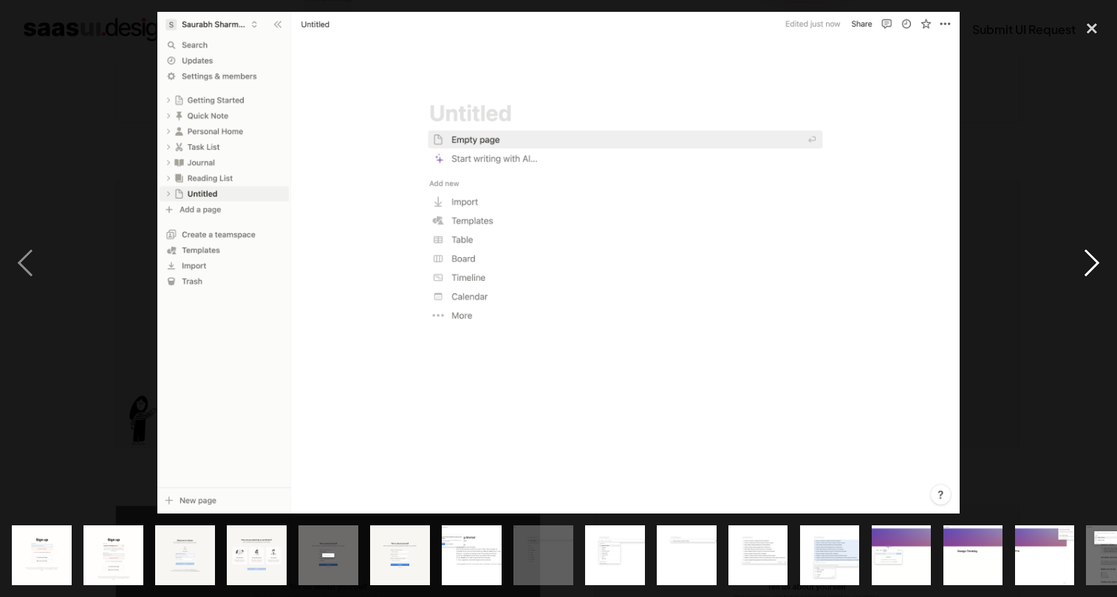
click at [1092, 266] on div "next image" at bounding box center [1092, 263] width 50 height 502
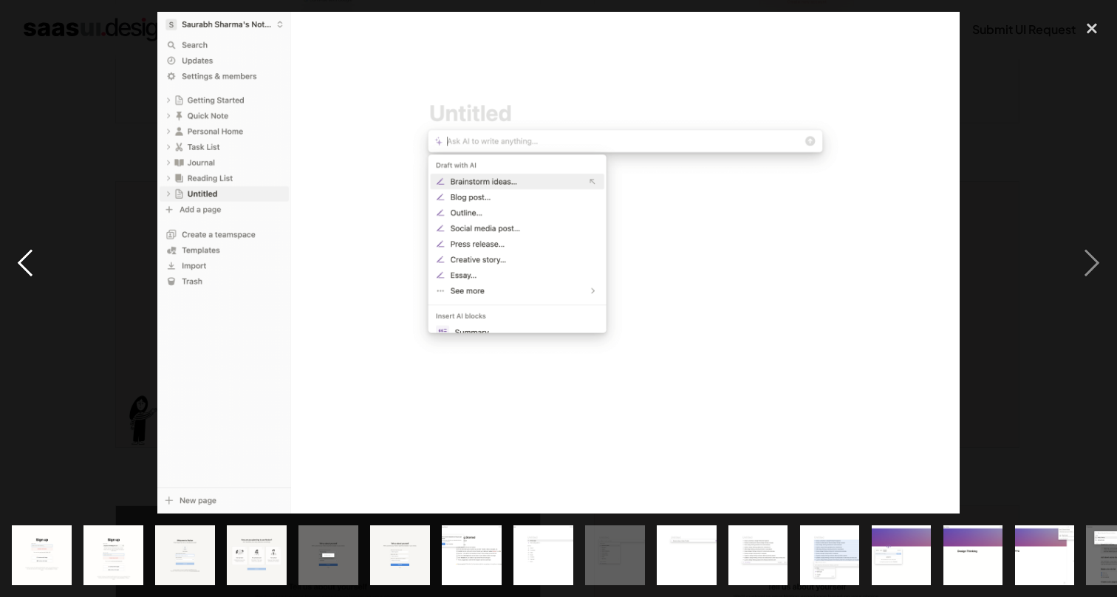
click at [18, 269] on div "previous image" at bounding box center [25, 263] width 50 height 502
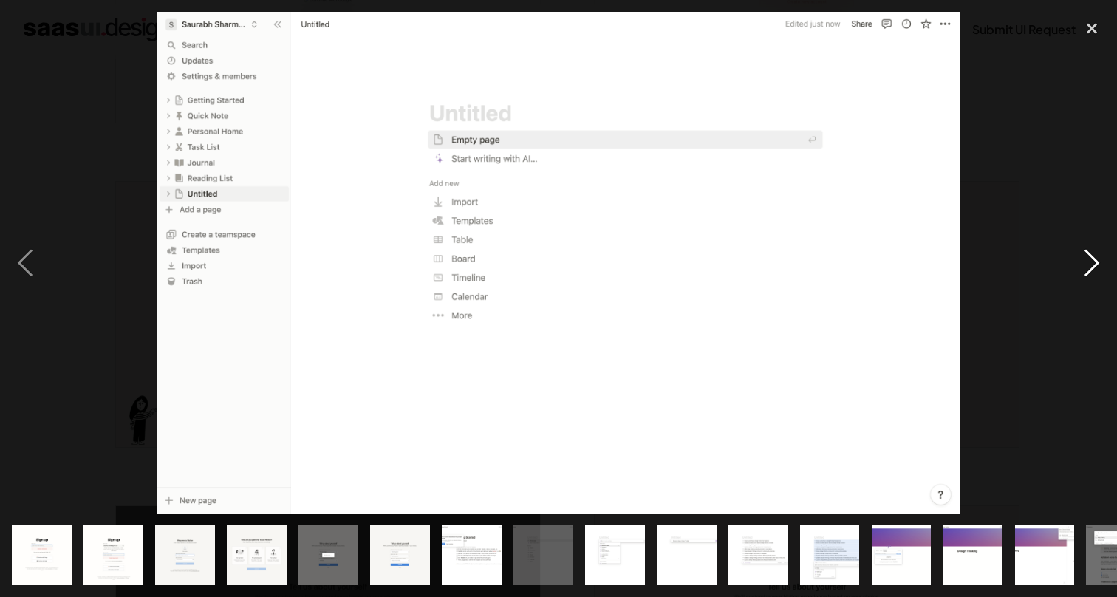
click at [1095, 265] on div "next image" at bounding box center [1092, 263] width 50 height 502
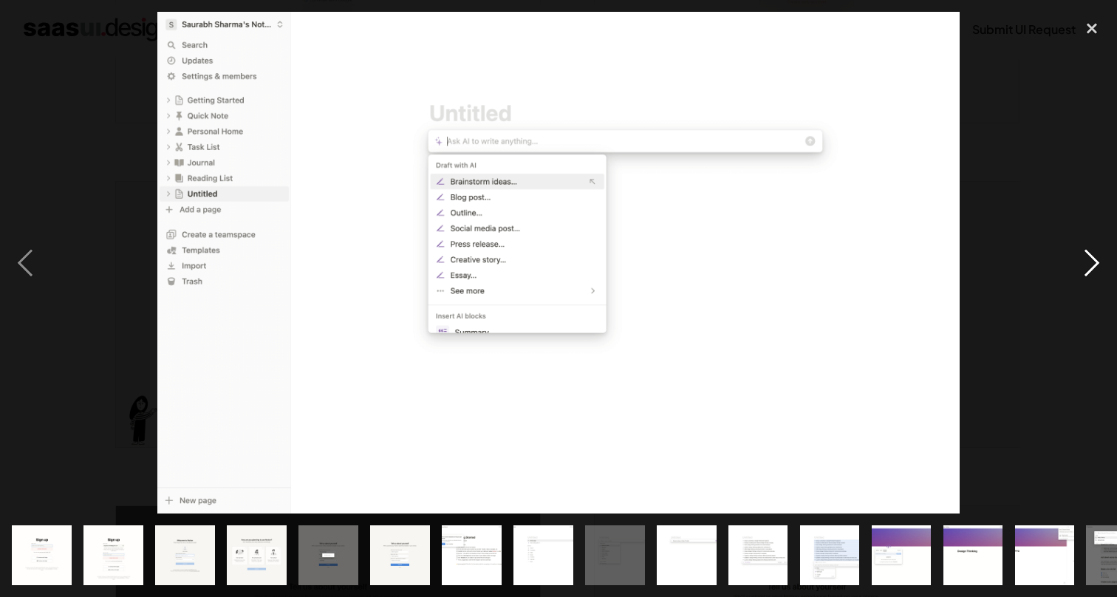
click at [1095, 265] on div "next image" at bounding box center [1092, 263] width 50 height 502
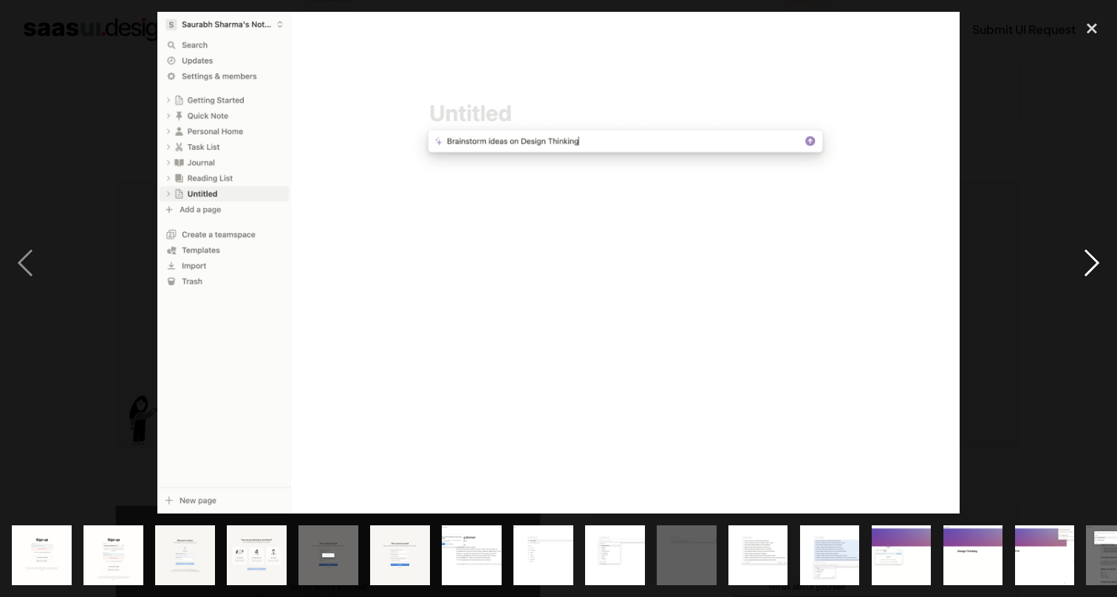
click at [1095, 265] on div "next image" at bounding box center [1092, 263] width 50 height 502
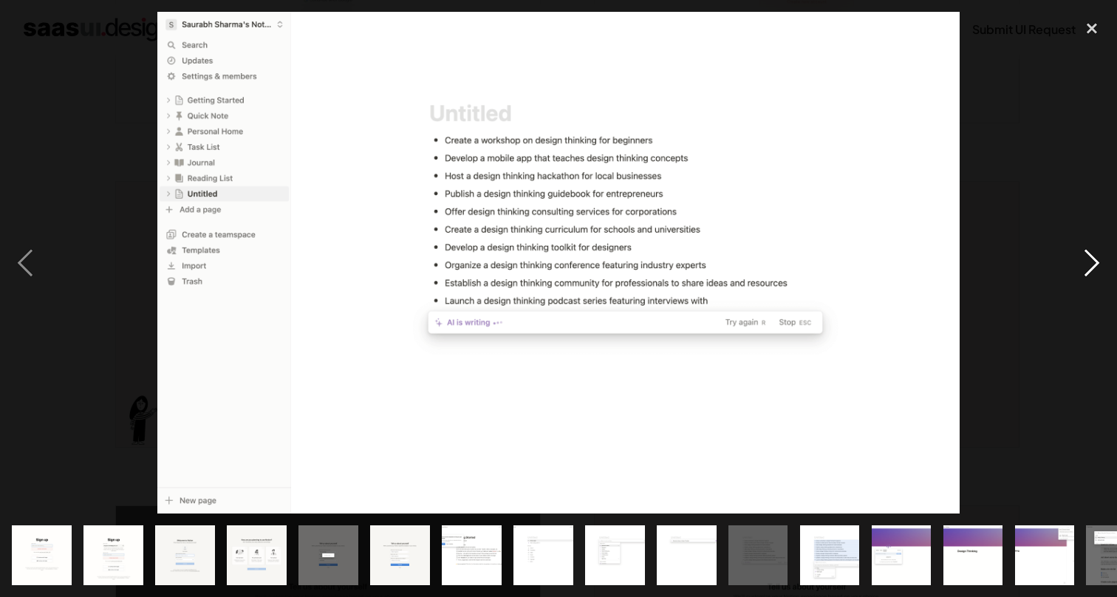
click at [1095, 265] on div "next image" at bounding box center [1092, 263] width 50 height 502
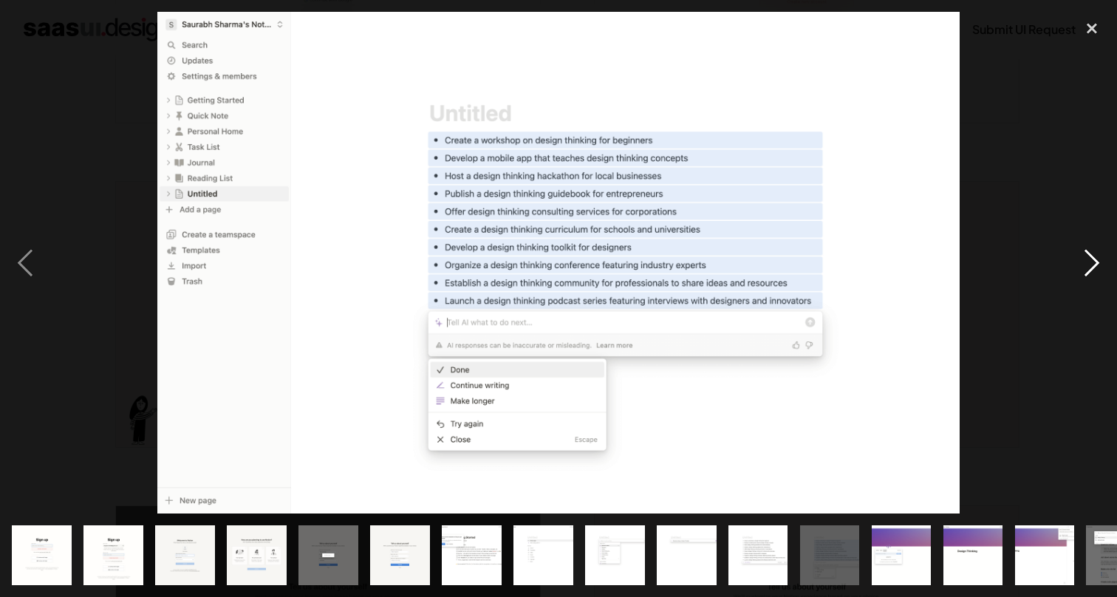
click at [1095, 265] on div "next image" at bounding box center [1092, 263] width 50 height 502
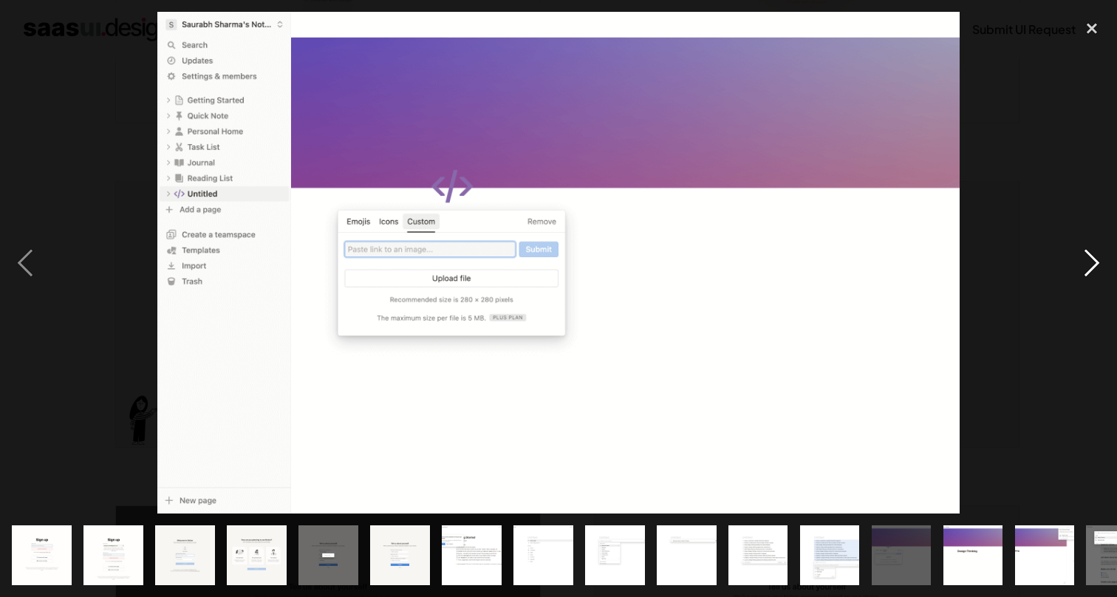
click at [1095, 265] on div "next image" at bounding box center [1092, 263] width 50 height 502
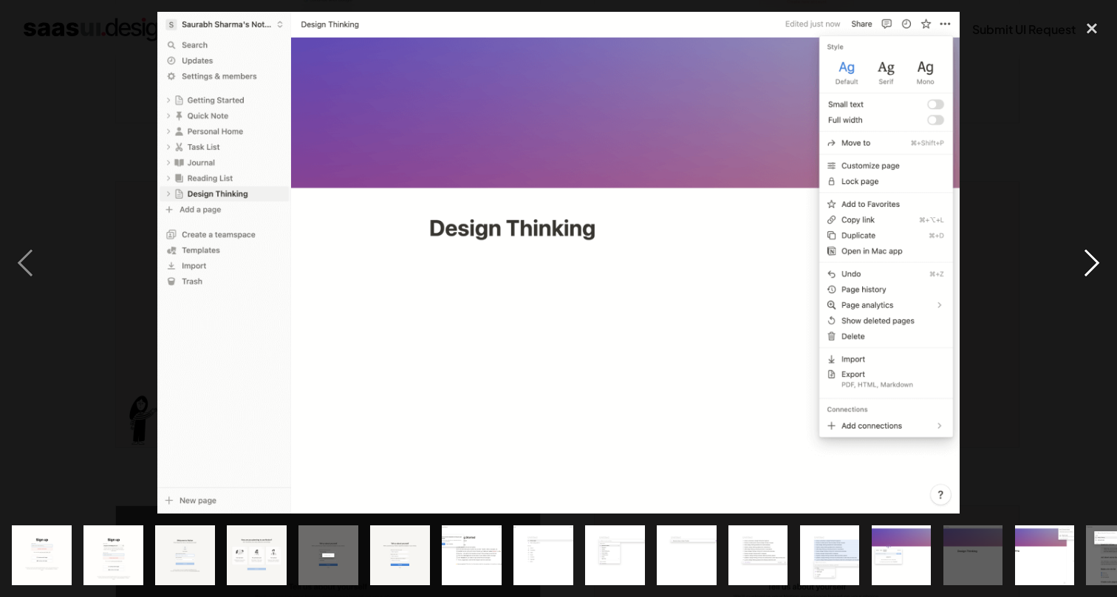
click at [1095, 265] on div "next image" at bounding box center [1092, 263] width 50 height 502
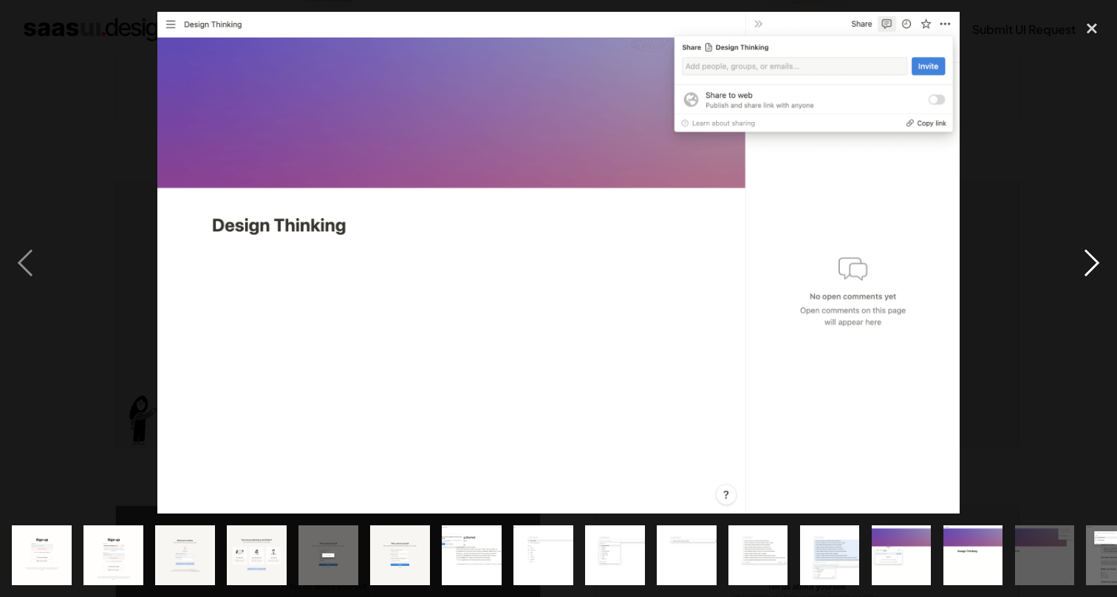
click at [1095, 265] on div "next image" at bounding box center [1092, 263] width 50 height 502
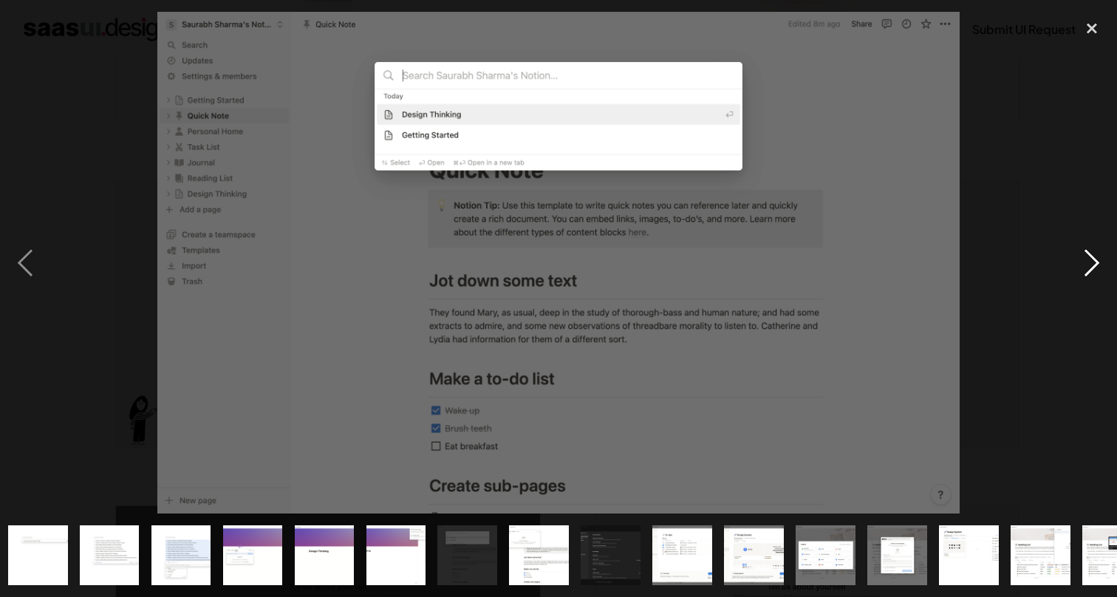
click at [1095, 265] on div "next image" at bounding box center [1092, 263] width 50 height 502
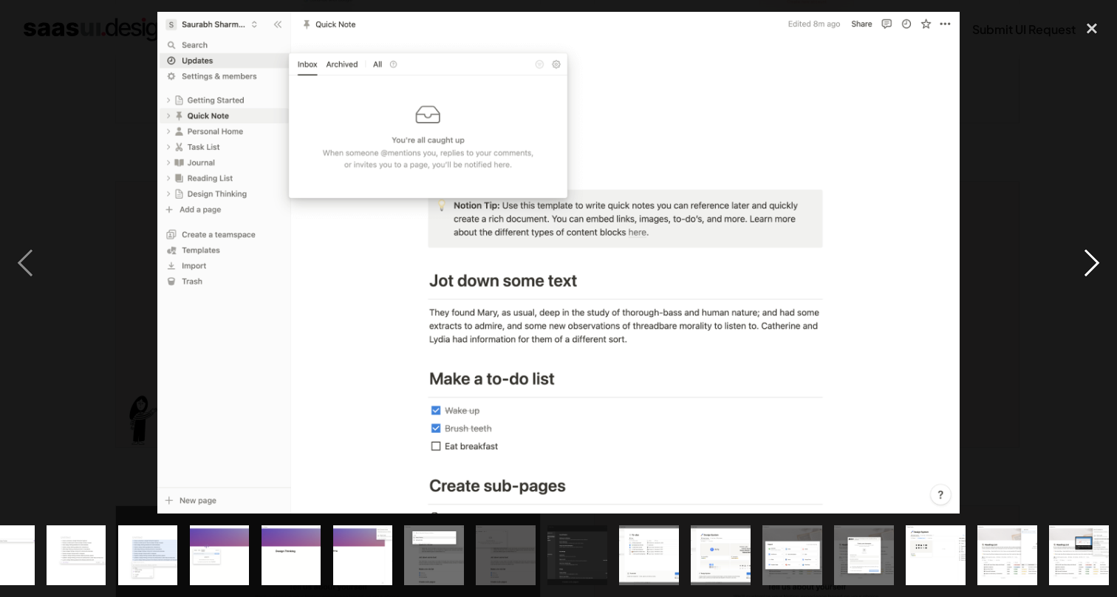
scroll to position [0, 685]
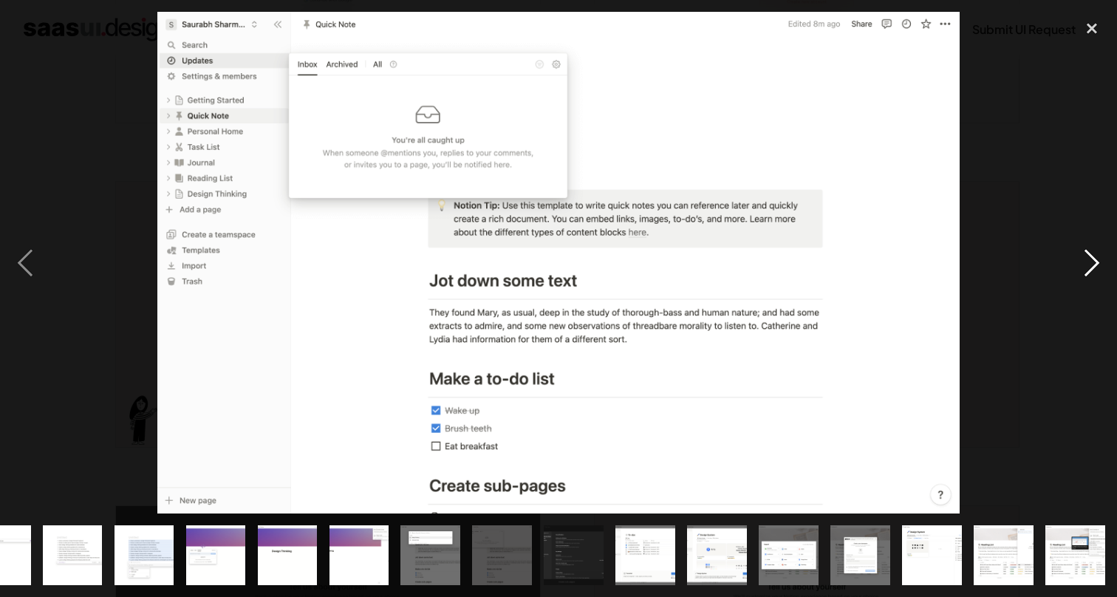
click at [1095, 265] on div "next image" at bounding box center [1092, 263] width 50 height 502
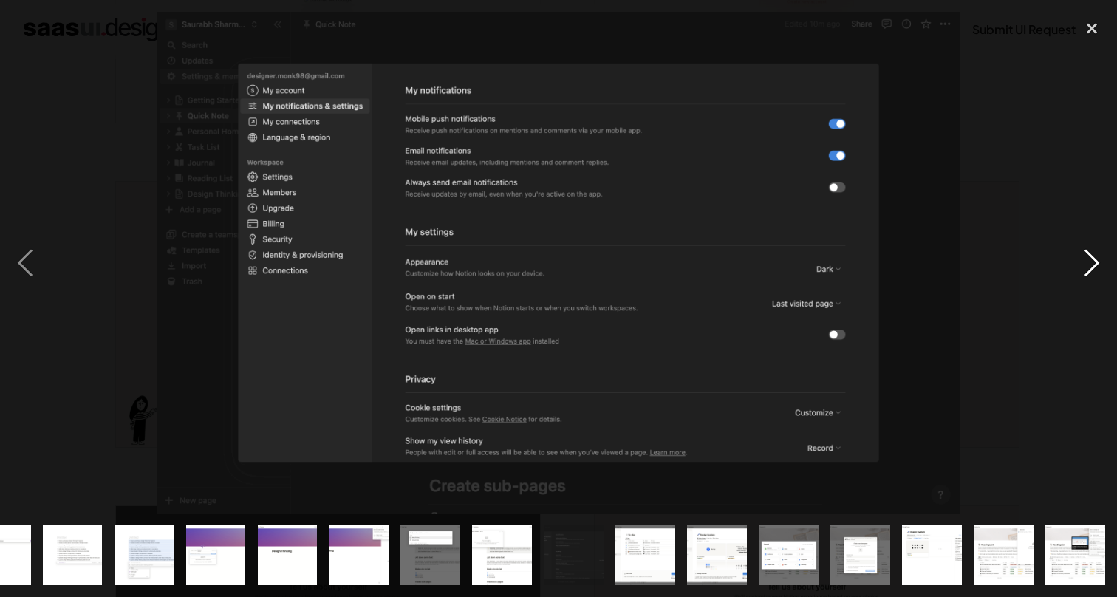
click at [1095, 265] on div "next image" at bounding box center [1092, 263] width 50 height 502
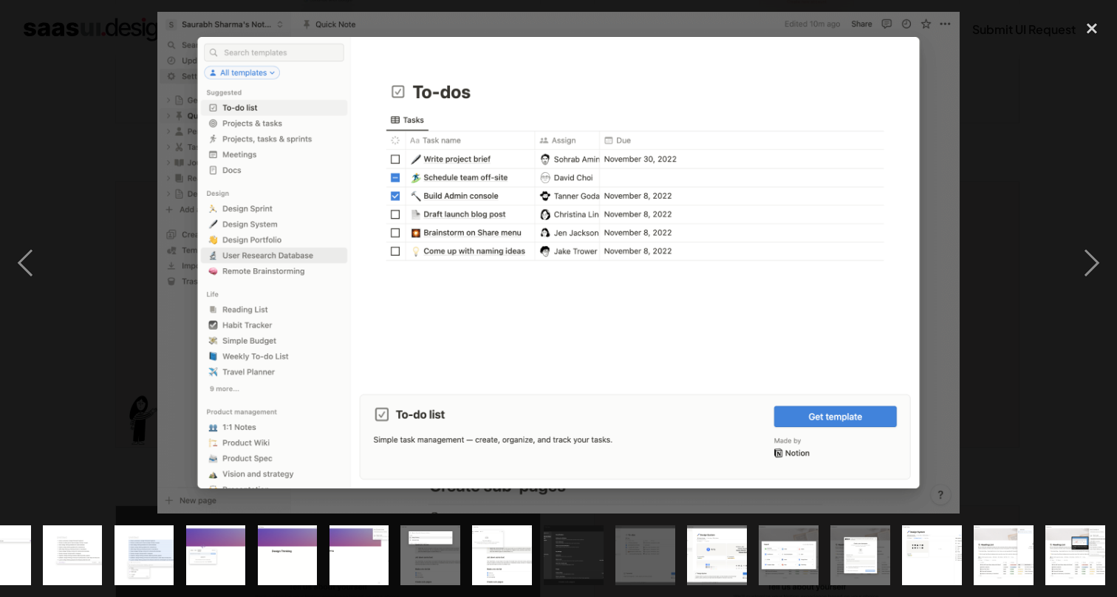
click at [105, 247] on div at bounding box center [558, 263] width 1117 height 502
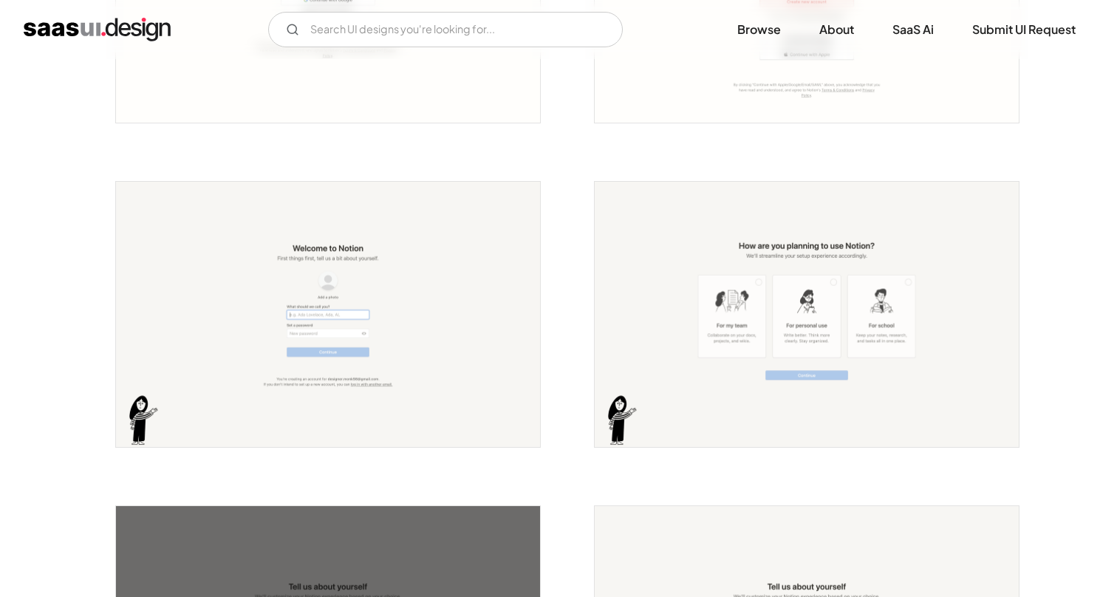
scroll to position [0, 0]
